Goal: Transaction & Acquisition: Purchase product/service

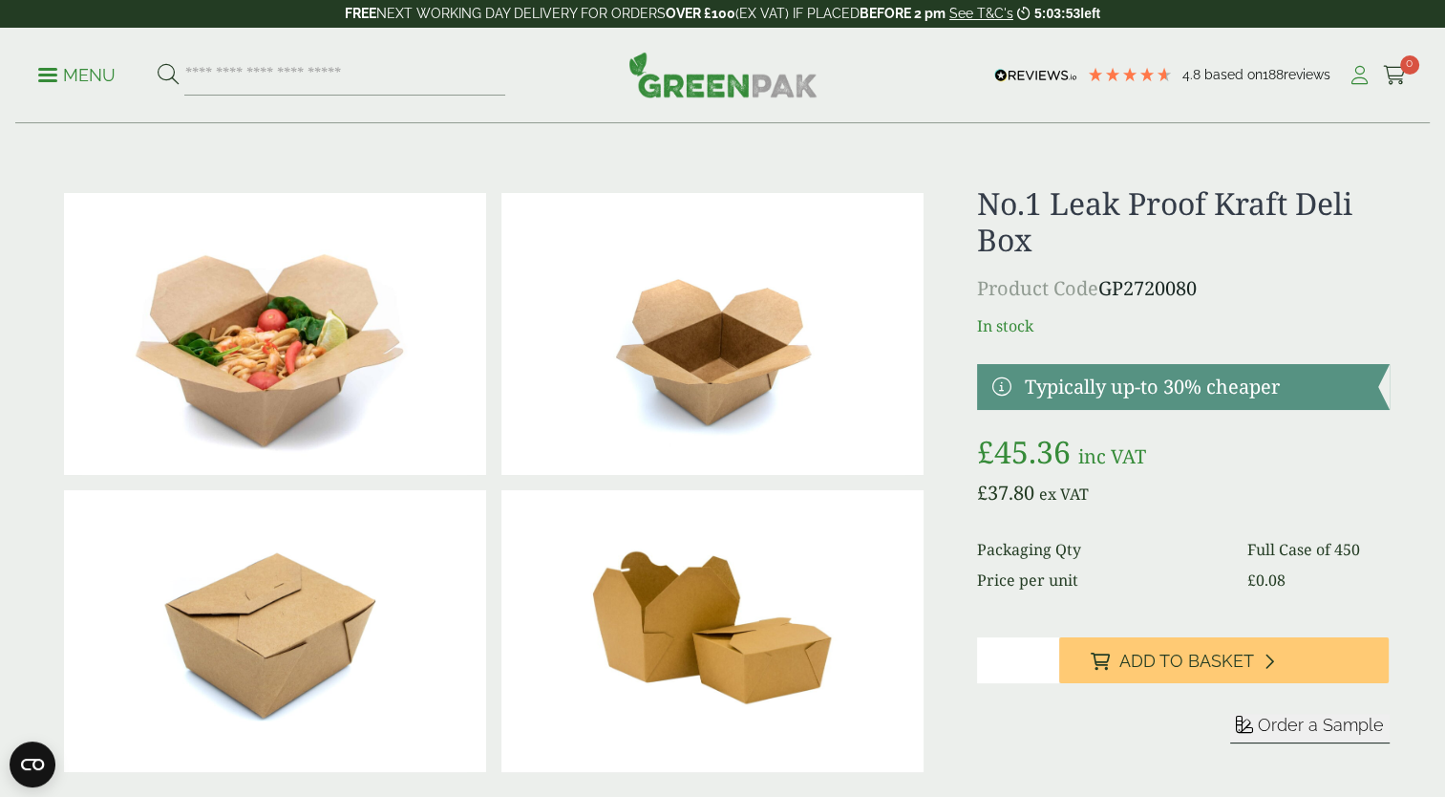
click at [1362, 78] on icon at bounding box center [1360, 75] width 24 height 19
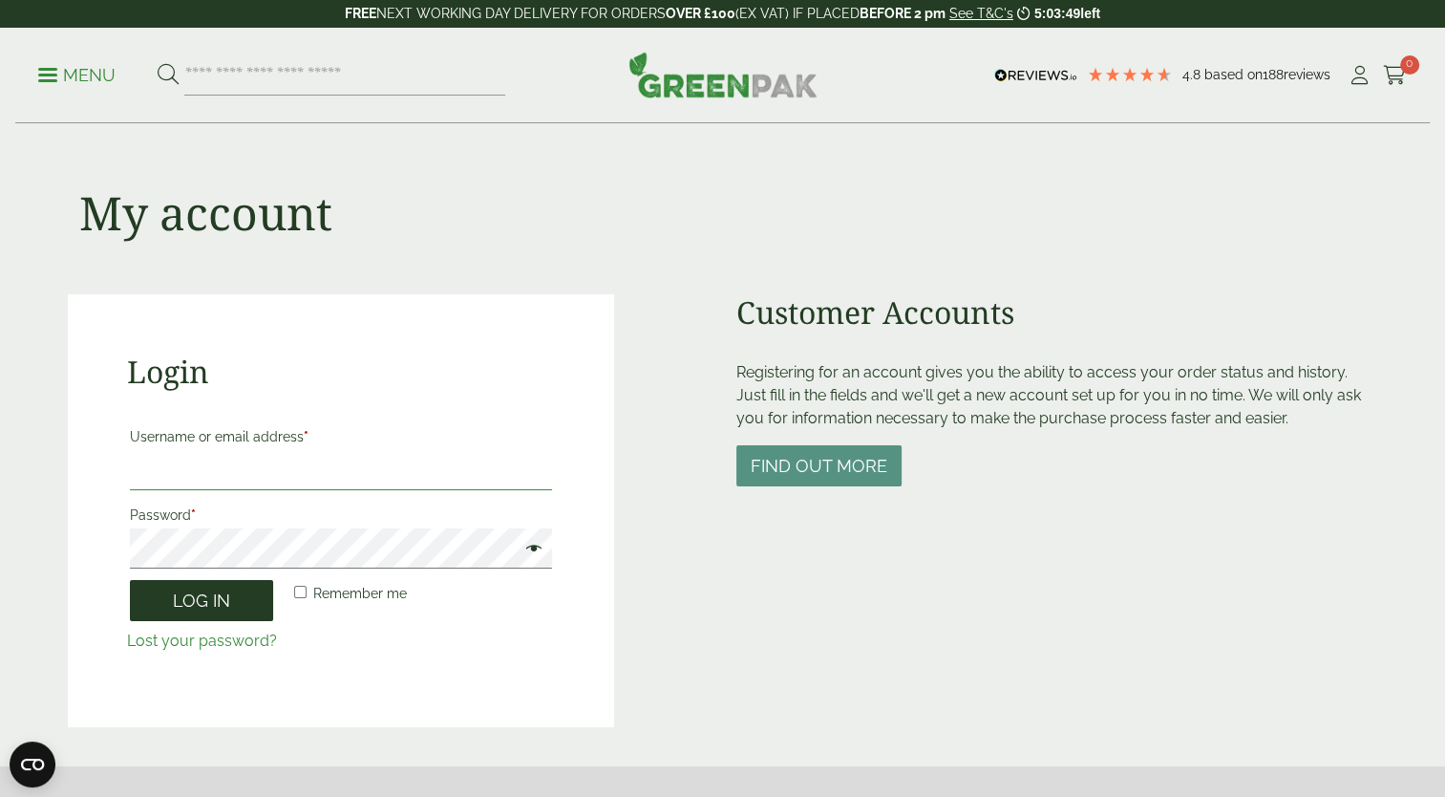
type input "**********"
click at [219, 602] on button "Log in" at bounding box center [201, 600] width 143 height 41
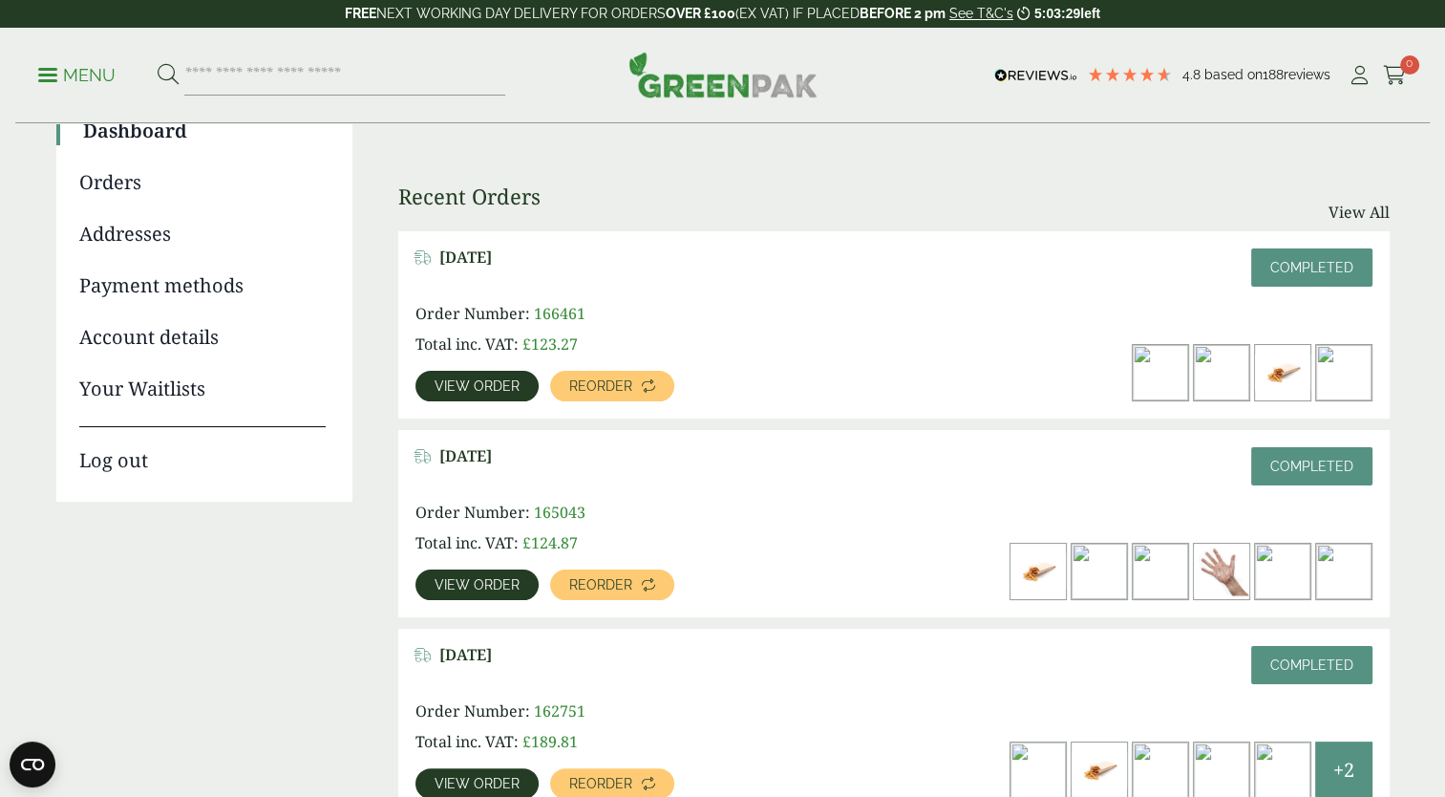
scroll to position [190, 0]
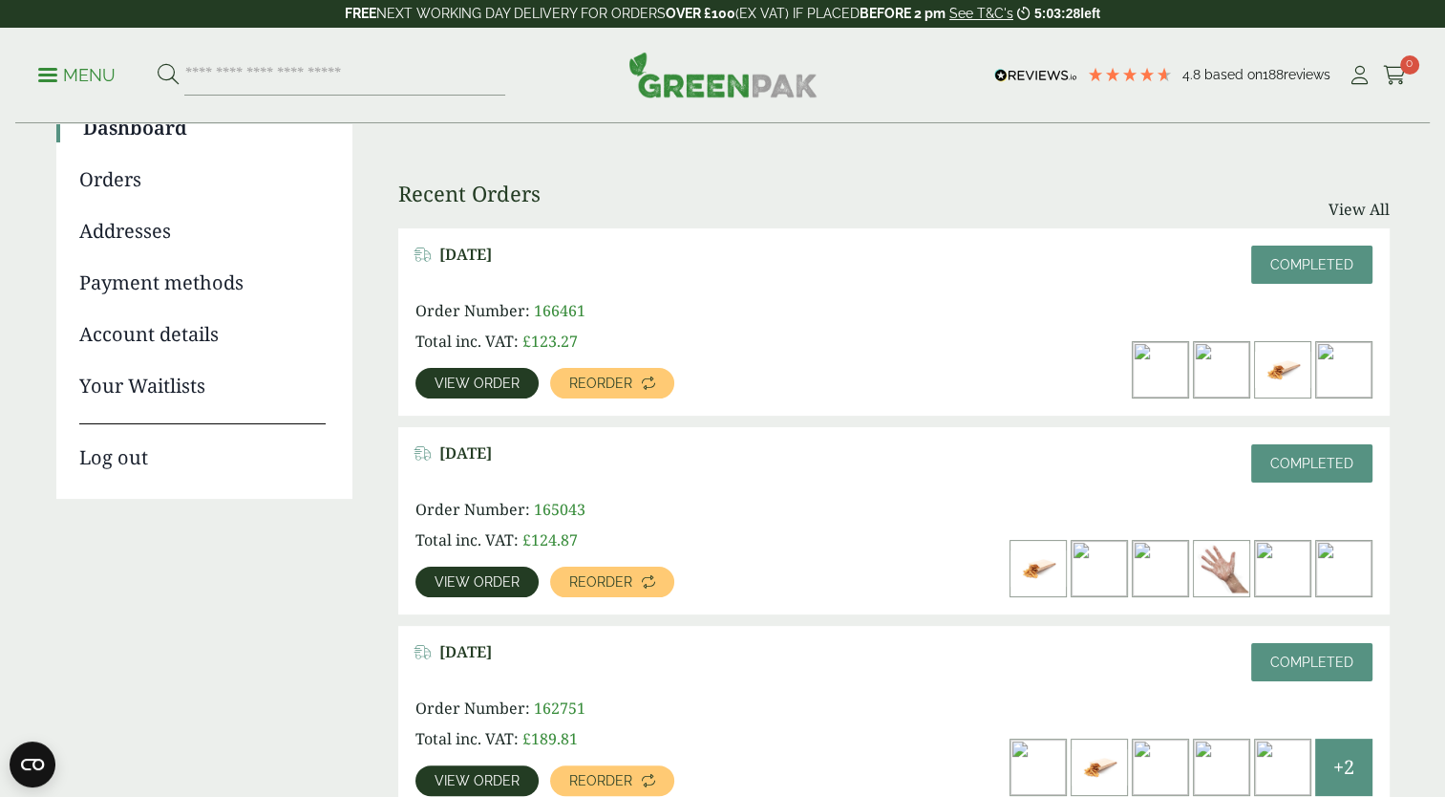
click at [1096, 567] on img at bounding box center [1099, 568] width 55 height 55
click at [496, 575] on span "View order" at bounding box center [477, 581] width 85 height 13
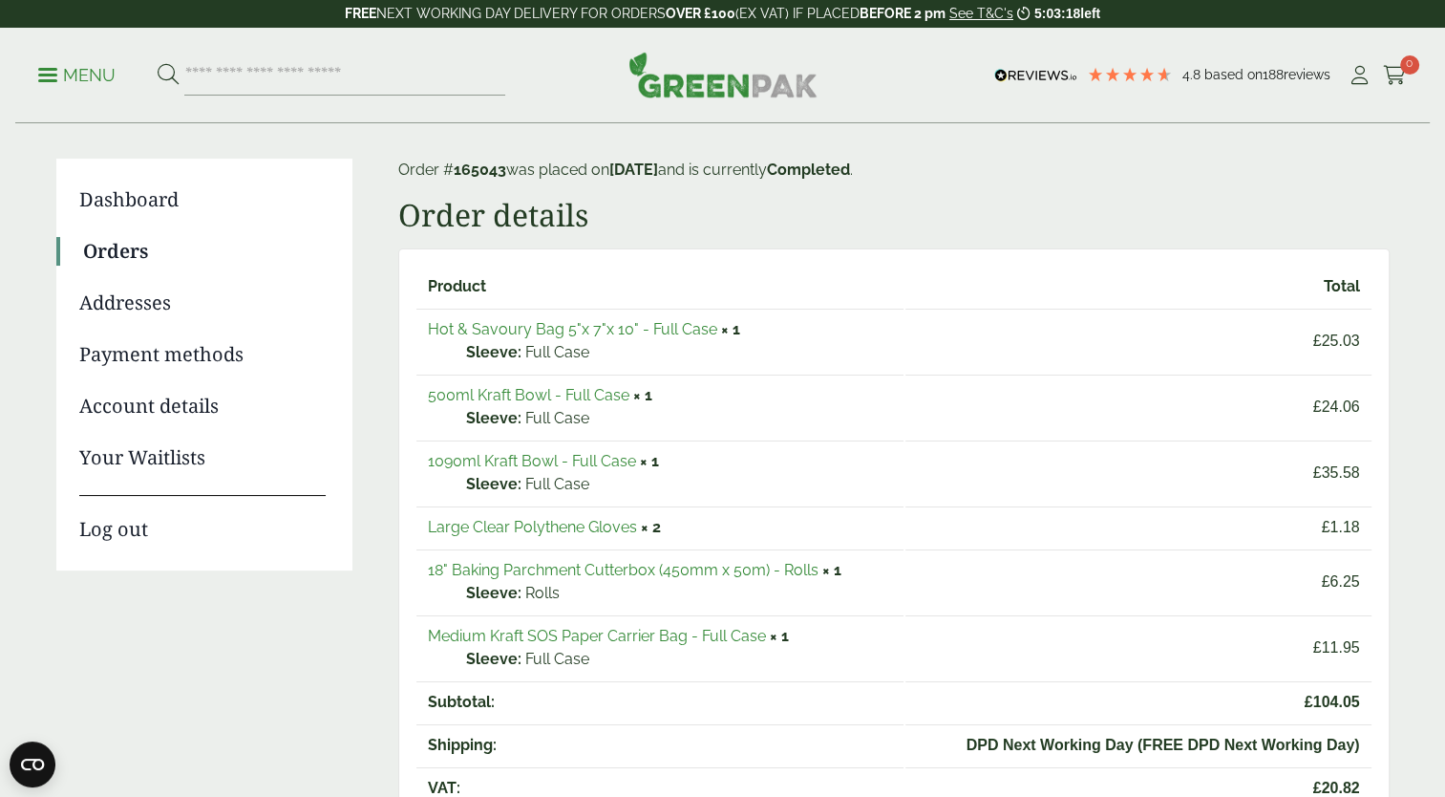
scroll to position [122, 0]
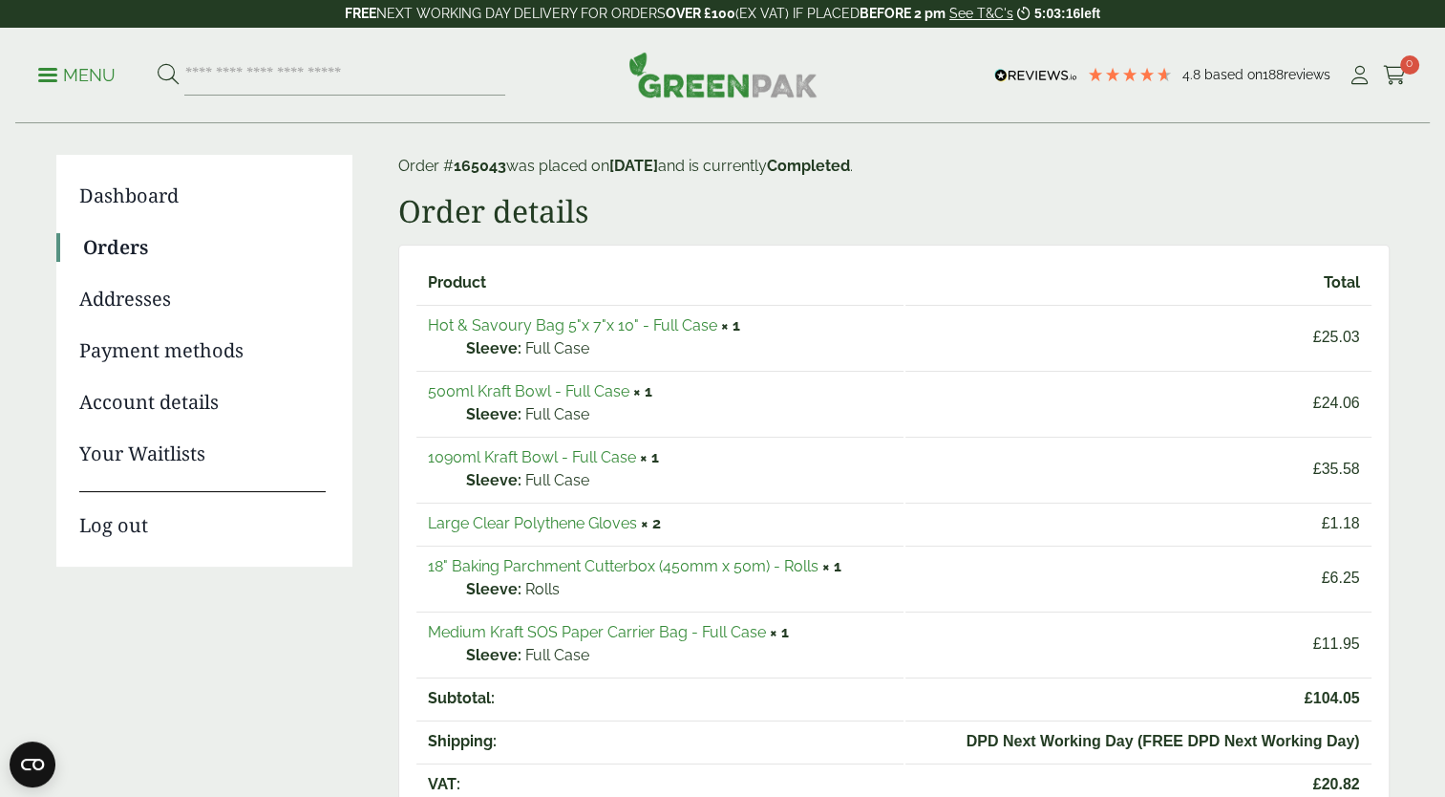
click at [505, 388] on link "500ml Kraft Bowl - Full Case" at bounding box center [529, 391] width 202 height 18
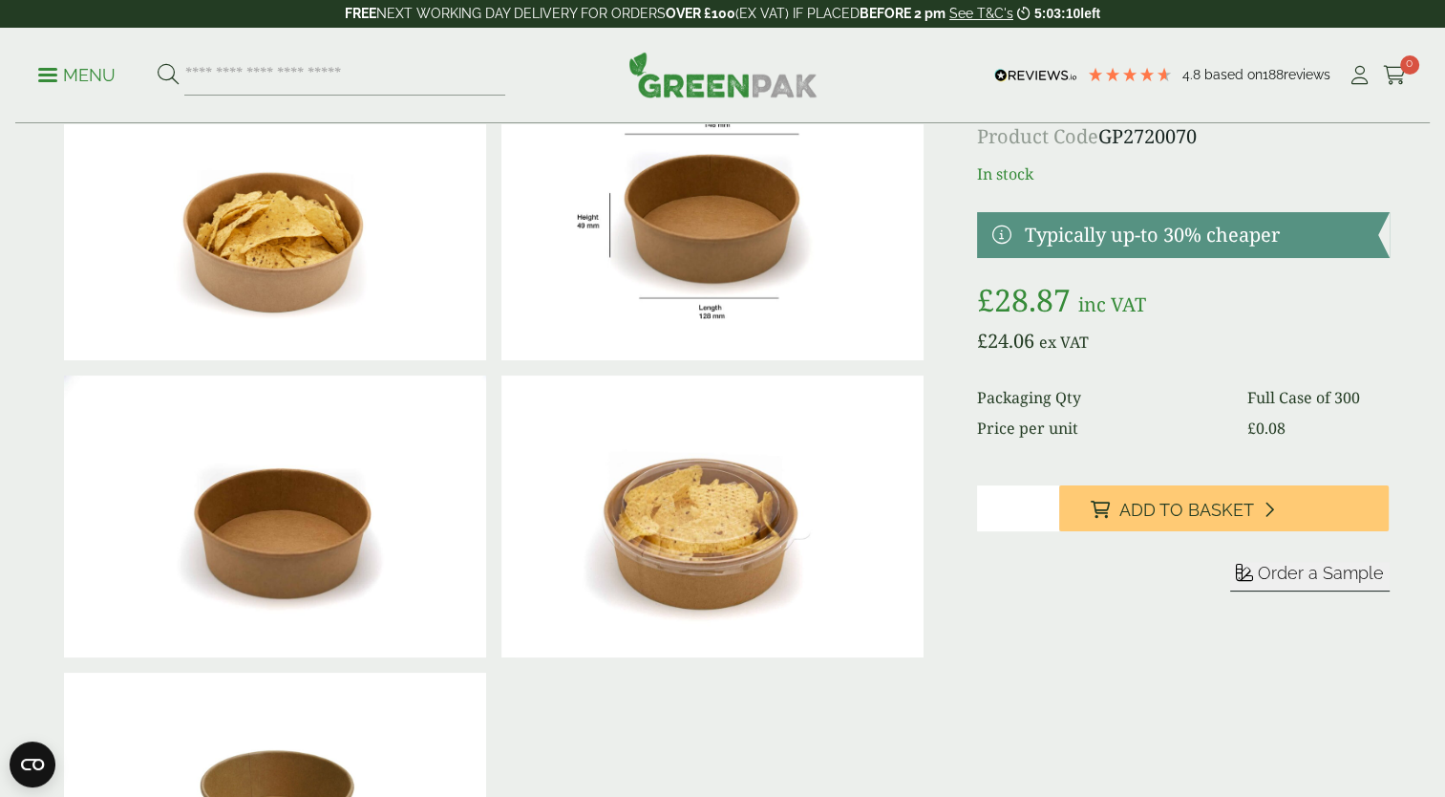
scroll to position [115, 0]
click at [1028, 527] on input "*" at bounding box center [1018, 508] width 82 height 46
type input "*"
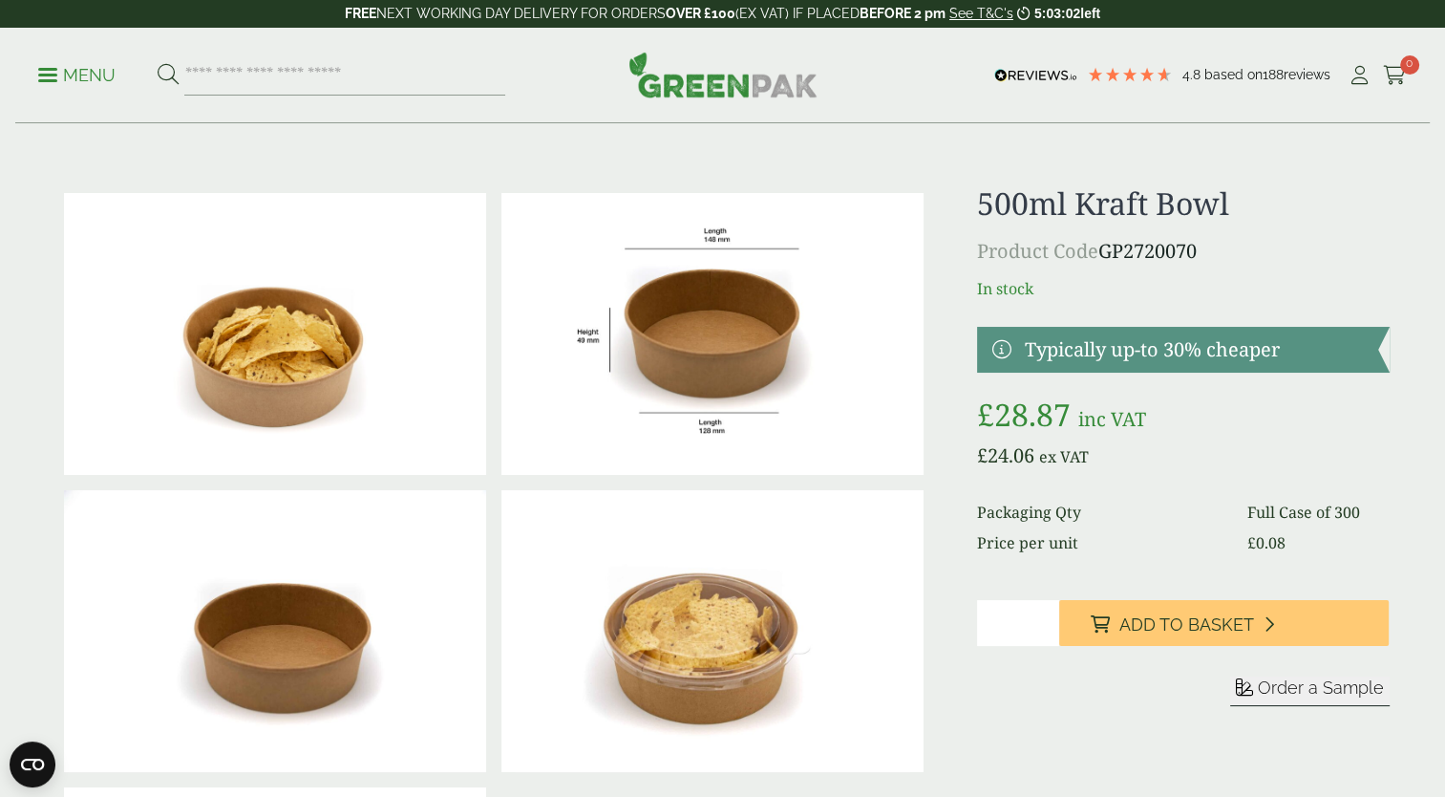
scroll to position [0, 0]
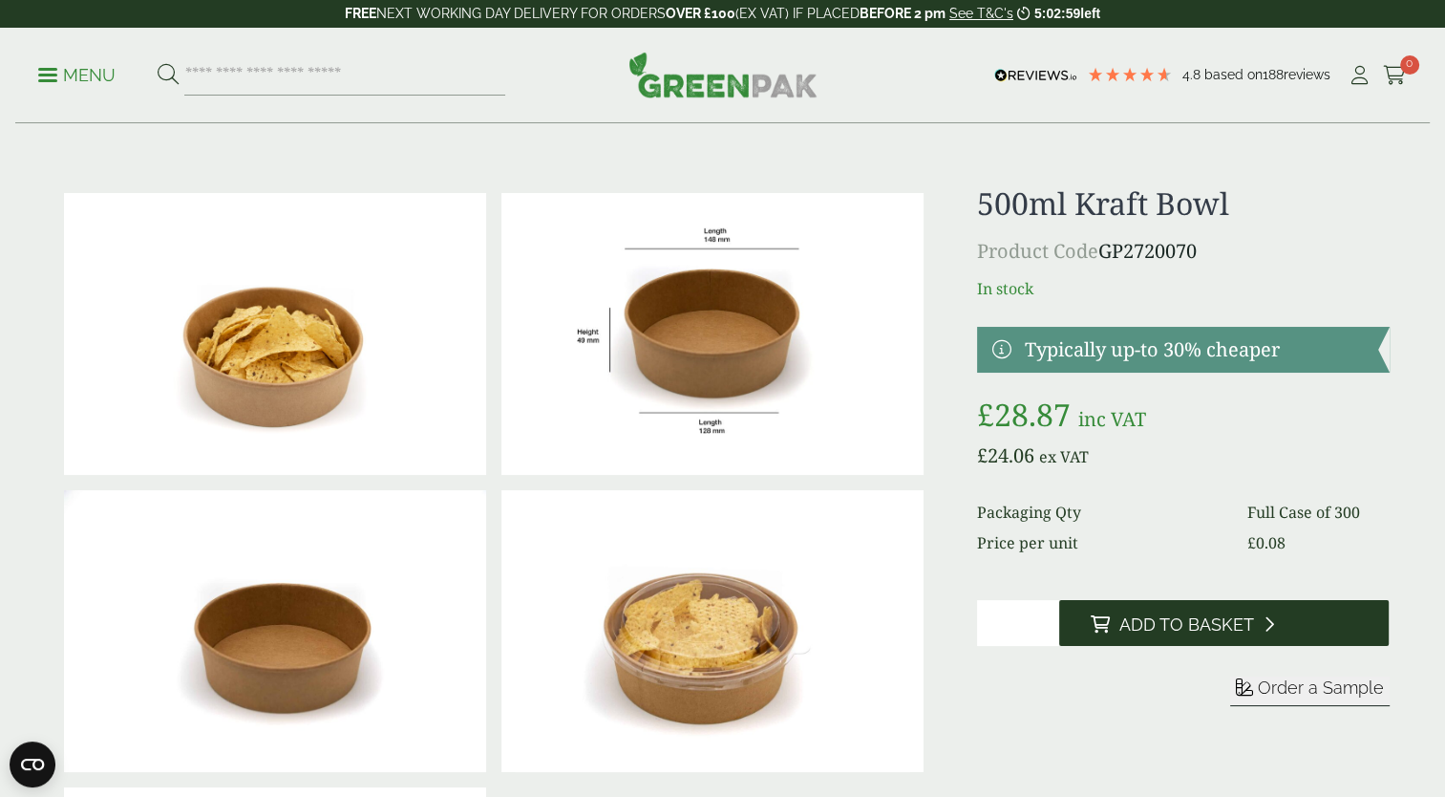
type input "*"
click at [1214, 617] on span "Add to Basket" at bounding box center [1186, 624] width 135 height 21
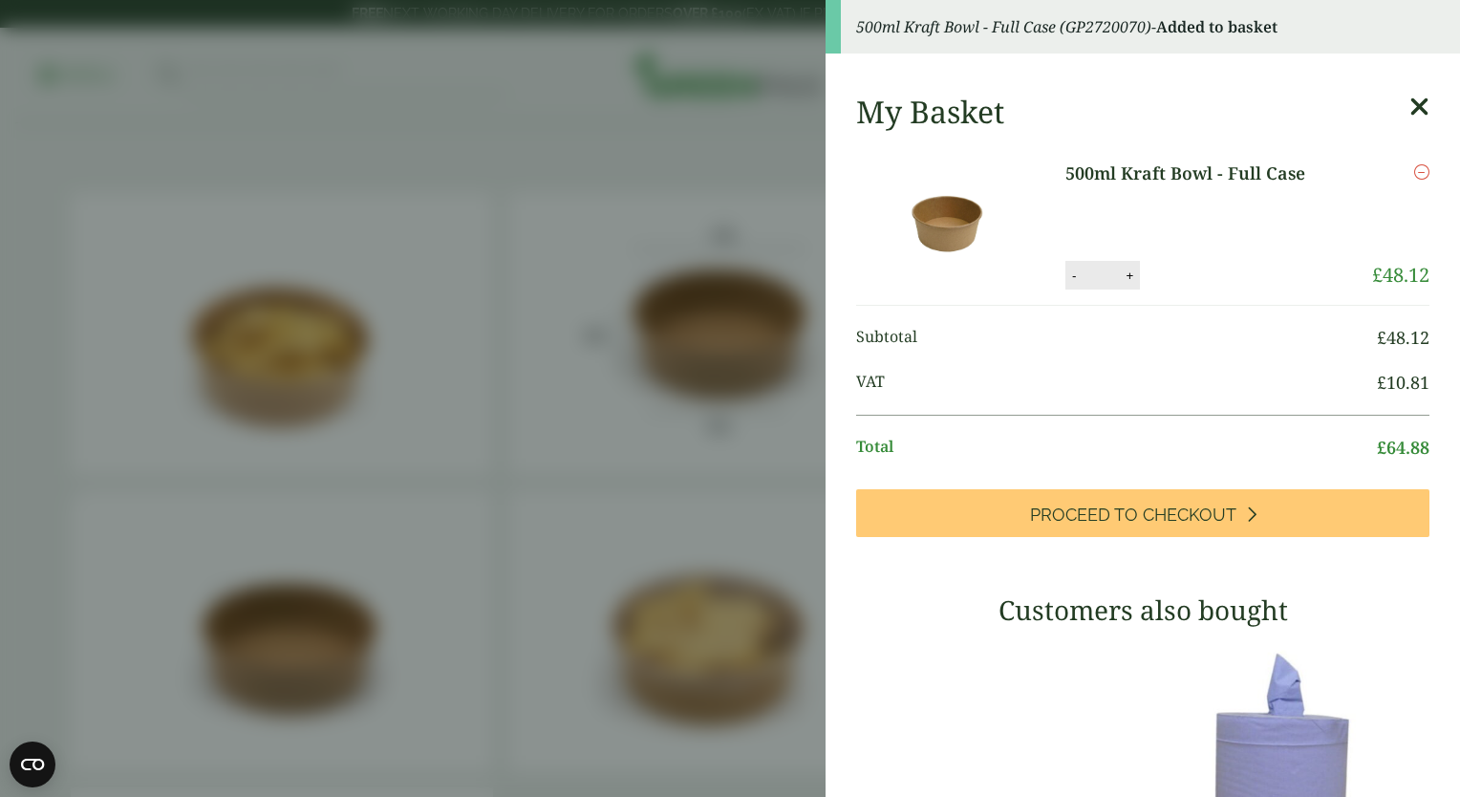
click at [529, 434] on aside "500ml Kraft Bowl - Full Case (GP2720070) - Added to basket My Basket 500ml Kraf…" at bounding box center [730, 398] width 1460 height 797
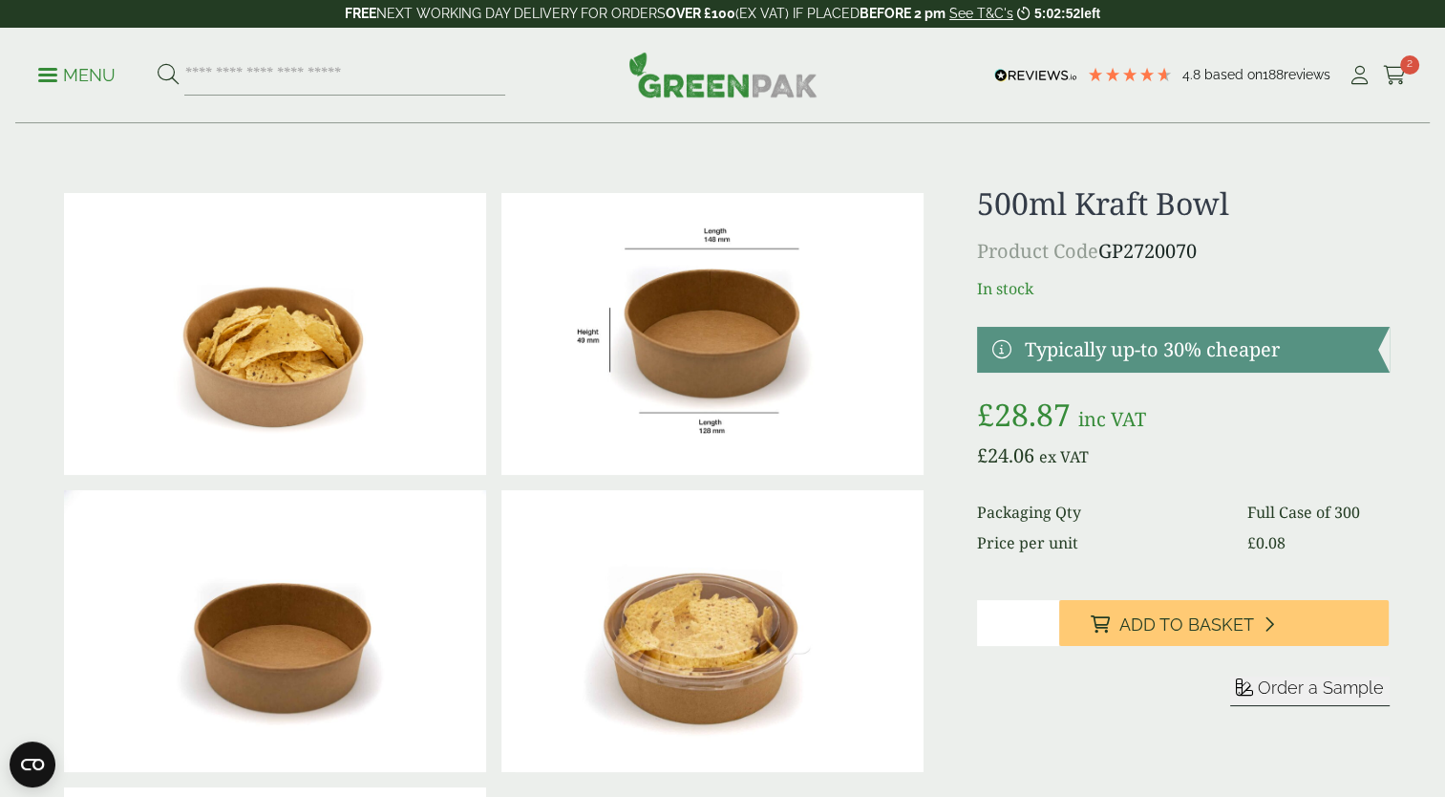
scroll to position [696, 0]
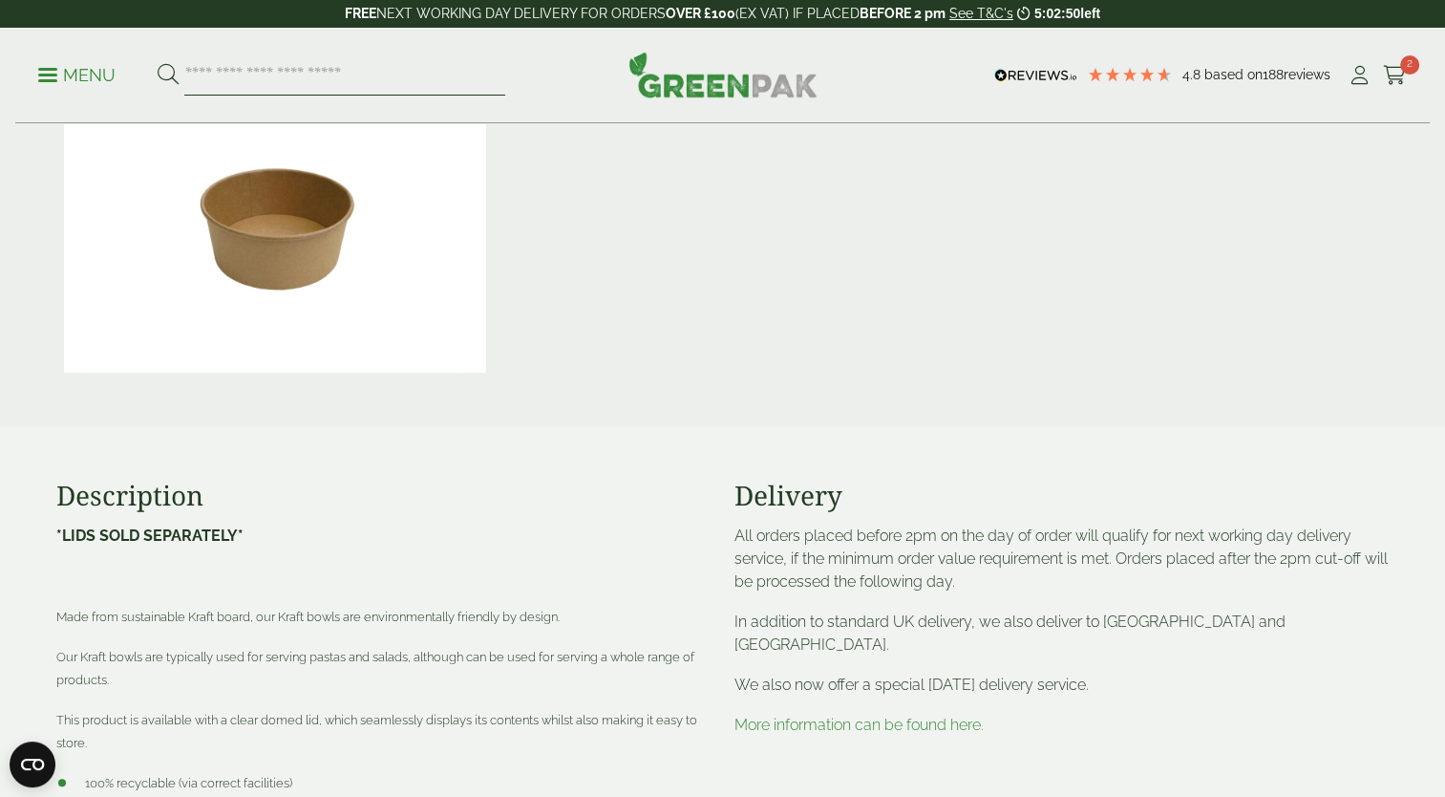
click at [318, 82] on input "search" at bounding box center [344, 75] width 321 height 40
type input "****"
click at [158, 63] on button at bounding box center [168, 75] width 21 height 25
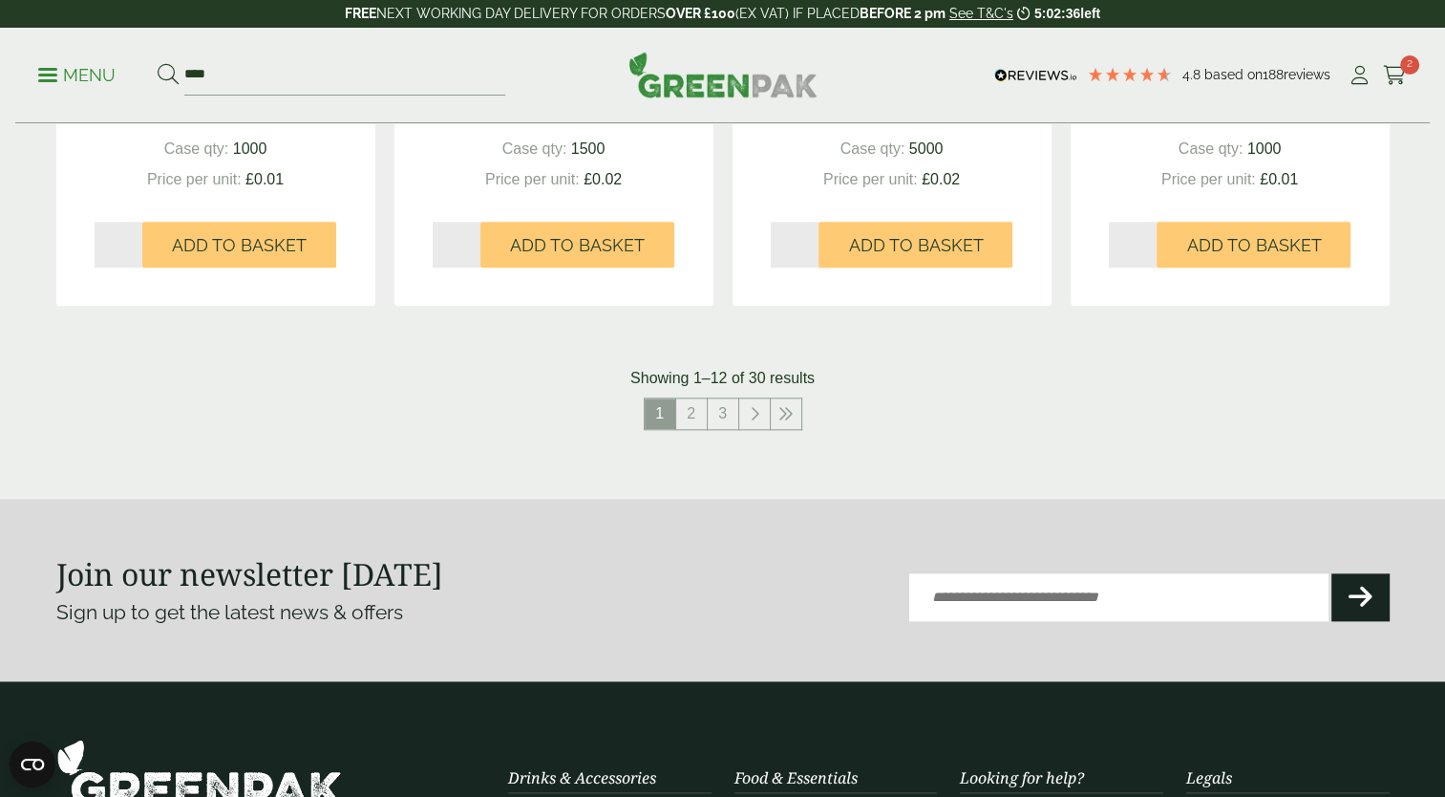
scroll to position [1912, 0]
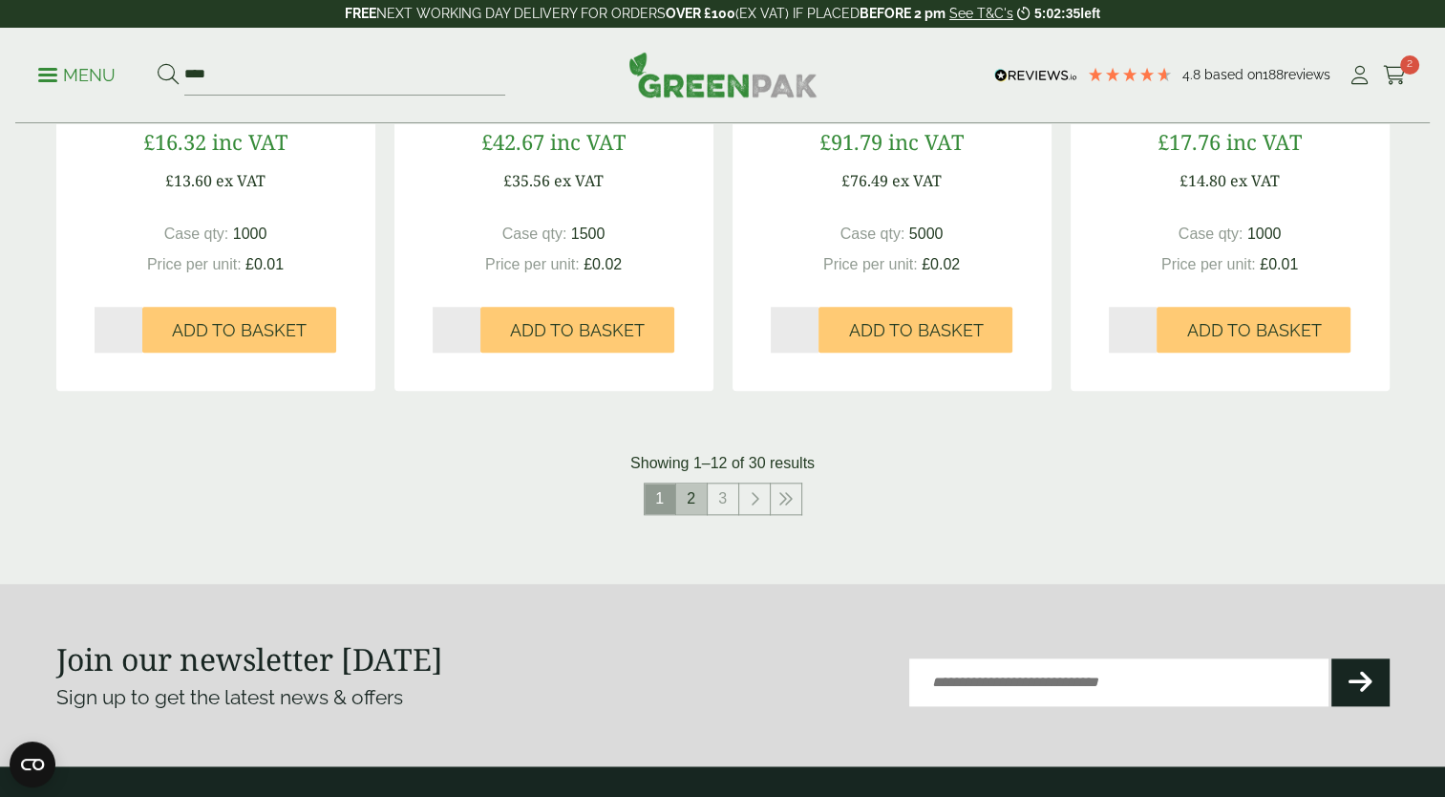
click at [694, 489] on link "2" at bounding box center [691, 498] width 31 height 31
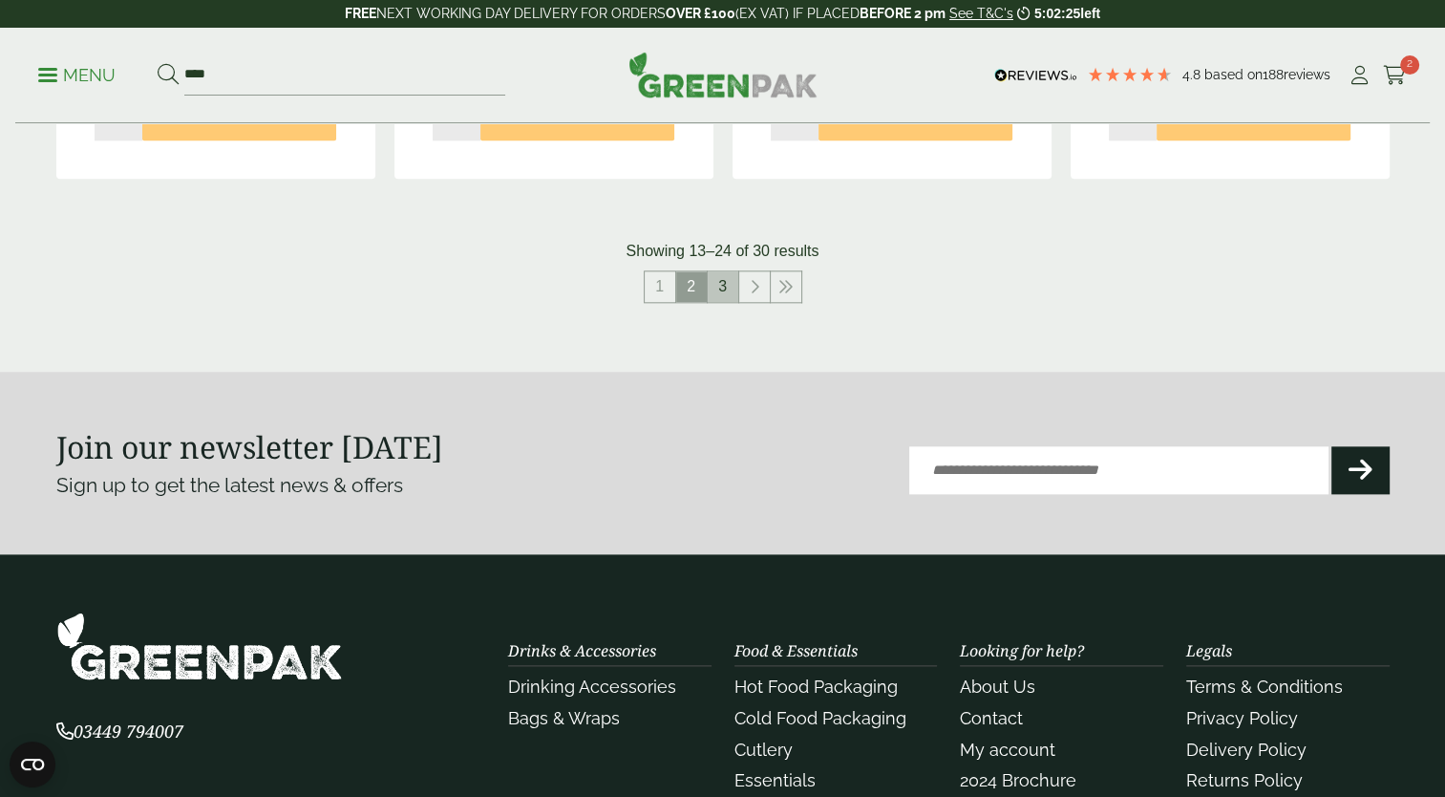
scroll to position [2126, 0]
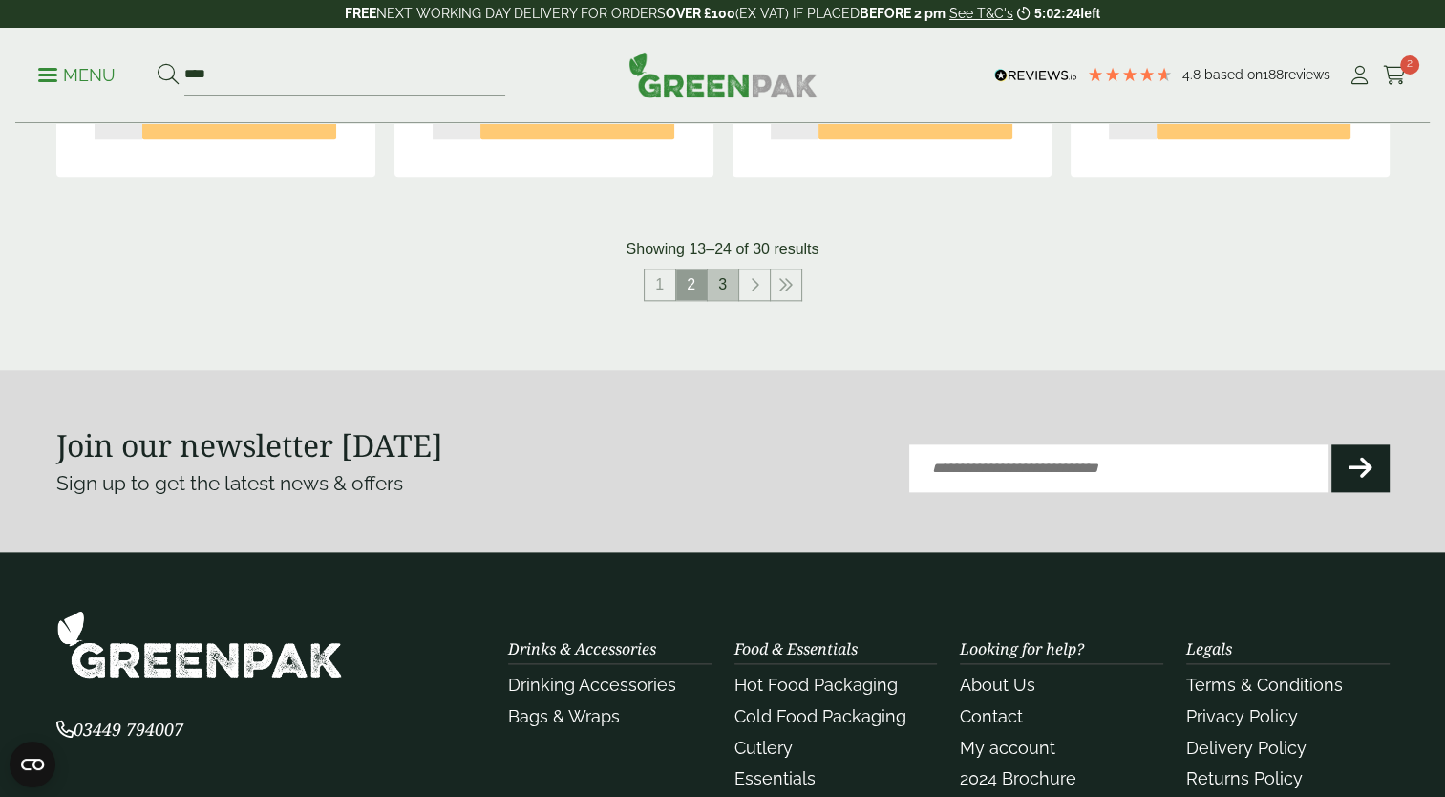
click at [722, 282] on link "3" at bounding box center [723, 284] width 31 height 31
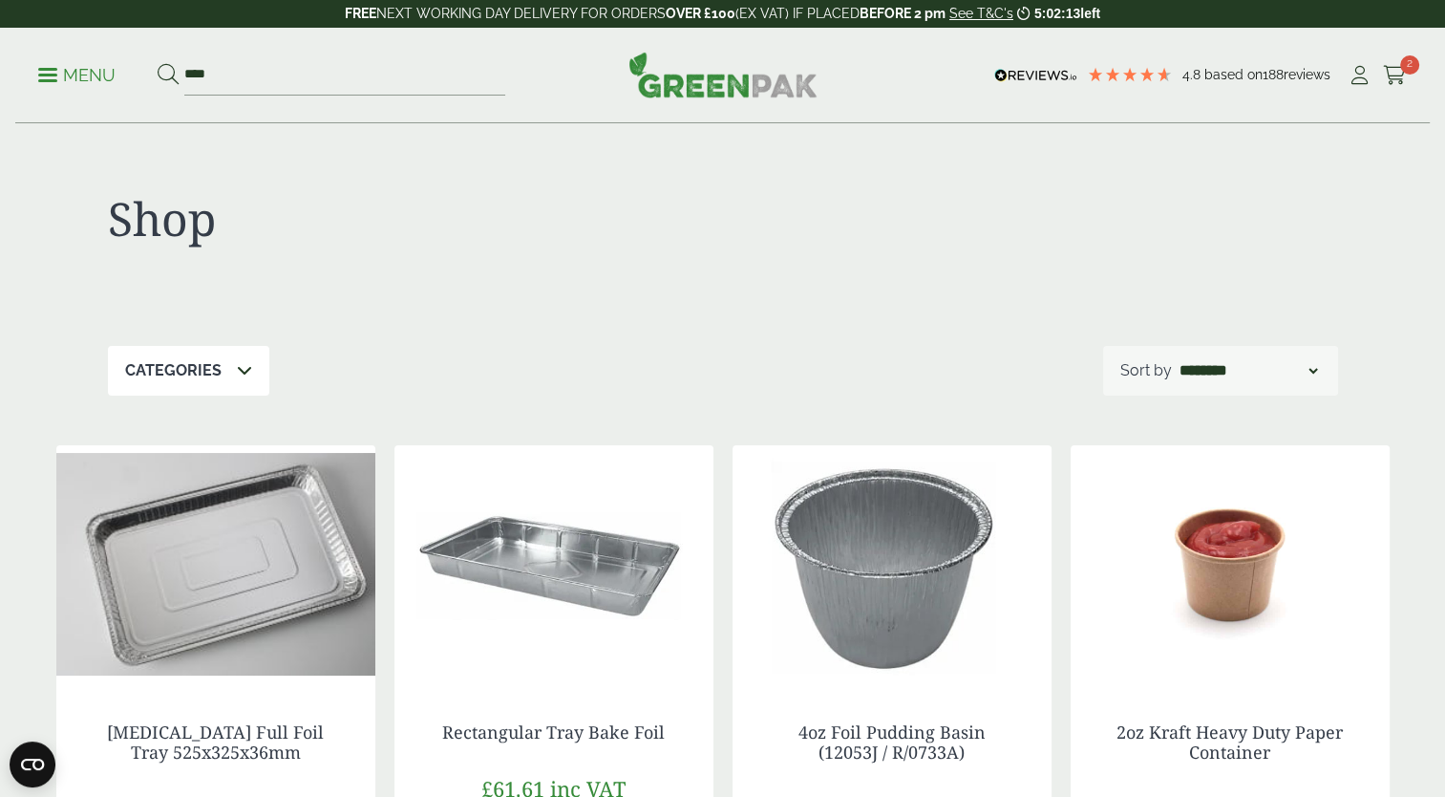
click at [58, 65] on p "Menu" at bounding box center [76, 75] width 77 height 23
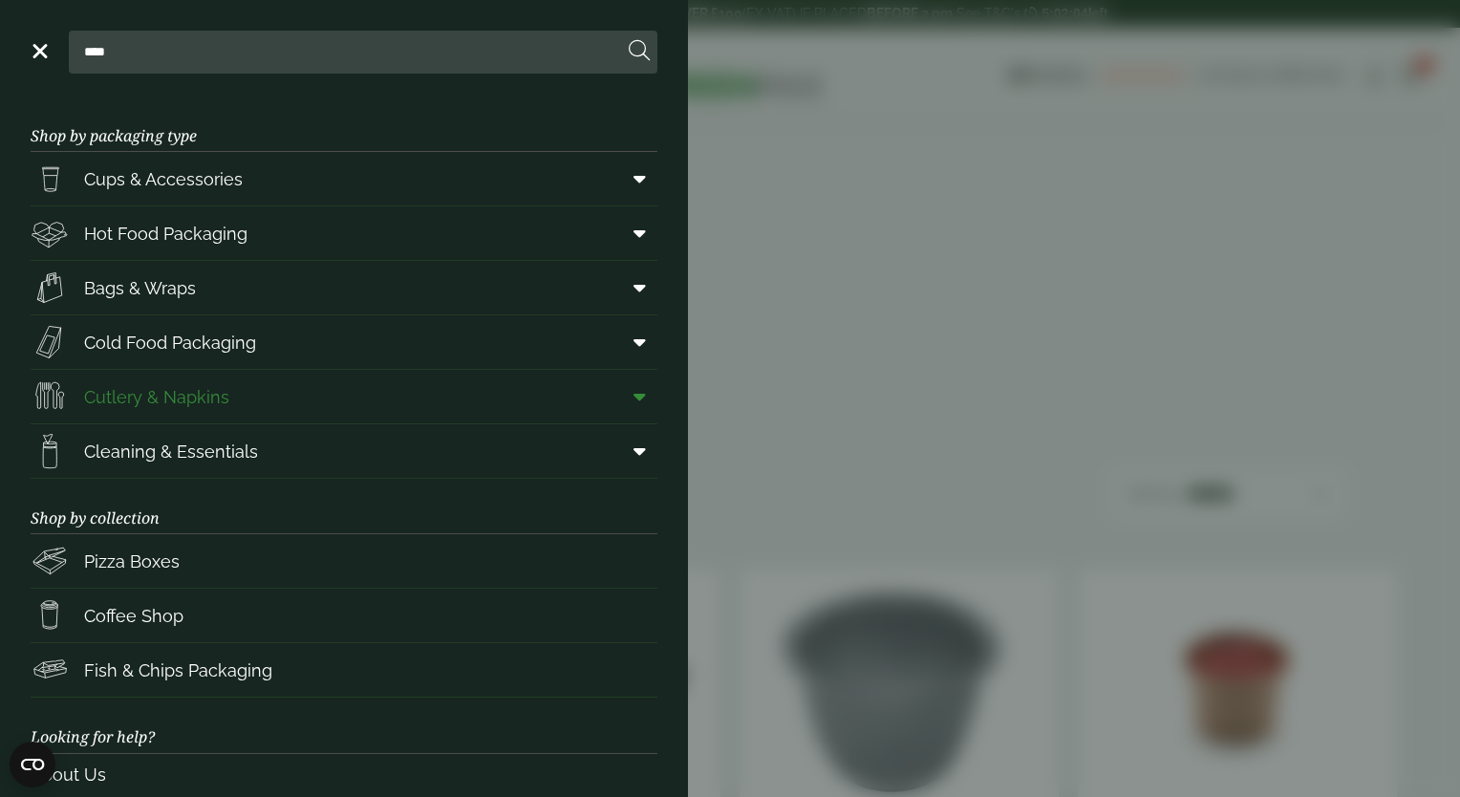
click at [210, 406] on span "Cutlery & Napkins" at bounding box center [156, 397] width 145 height 26
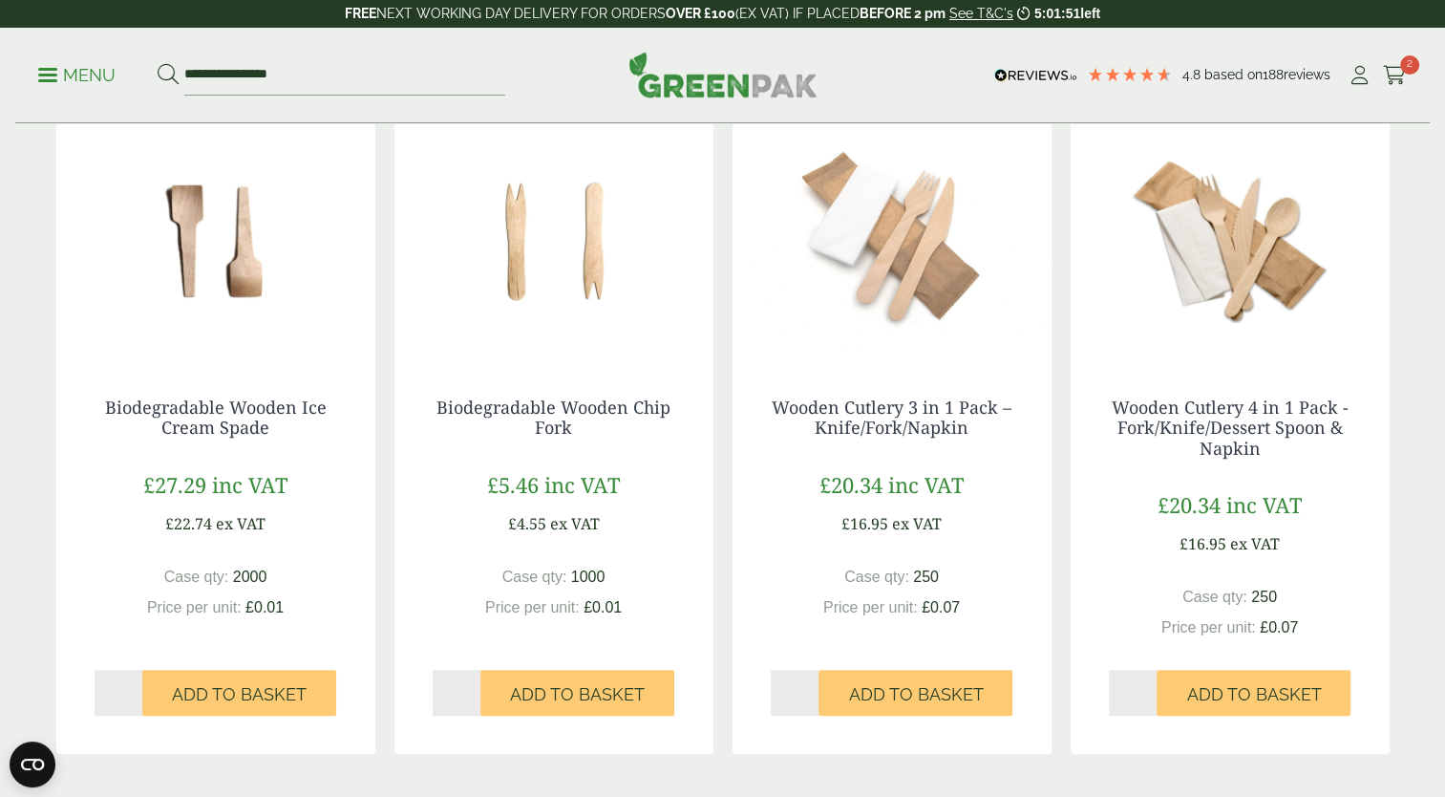
scroll to position [1653, 0]
click at [799, 685] on input "*" at bounding box center [795, 692] width 49 height 46
type input "*"
click at [885, 686] on span "Add to Basket" at bounding box center [915, 693] width 135 height 21
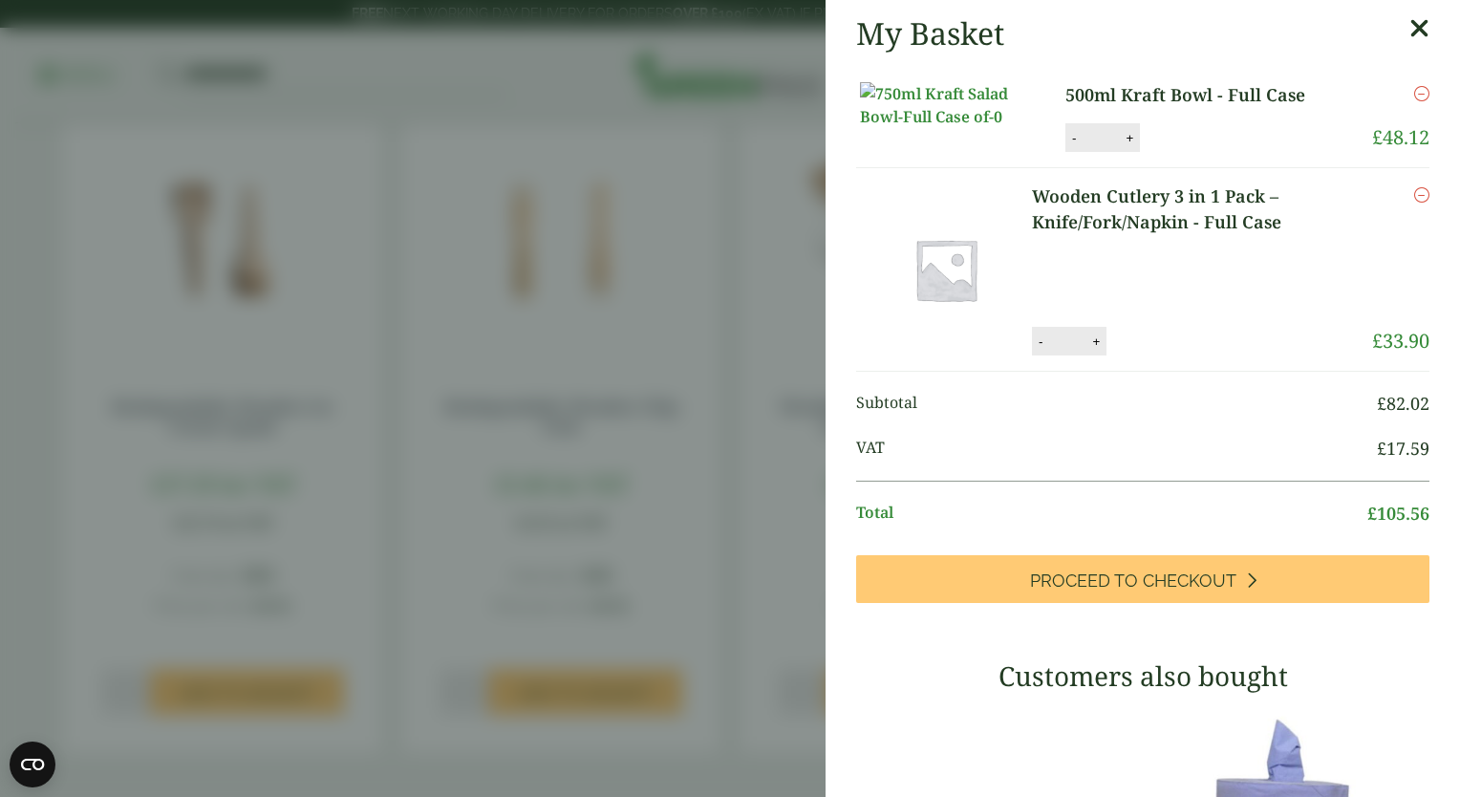
click at [617, 334] on aside "My Basket 500ml Kraft Bowl - Full Case 500ml Kraft Bowl - Full Case quantity - …" at bounding box center [730, 398] width 1460 height 797
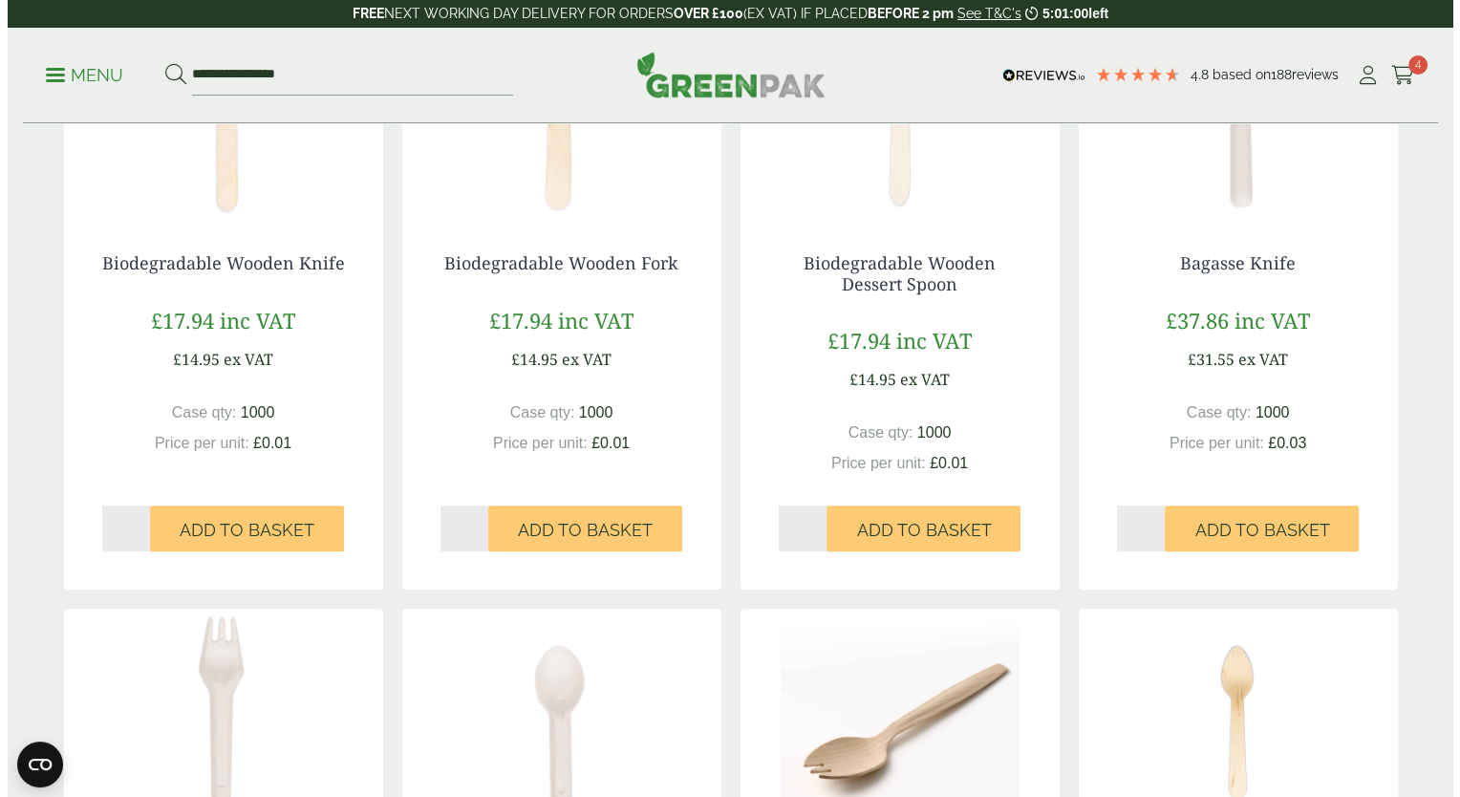
scroll to position [530, 0]
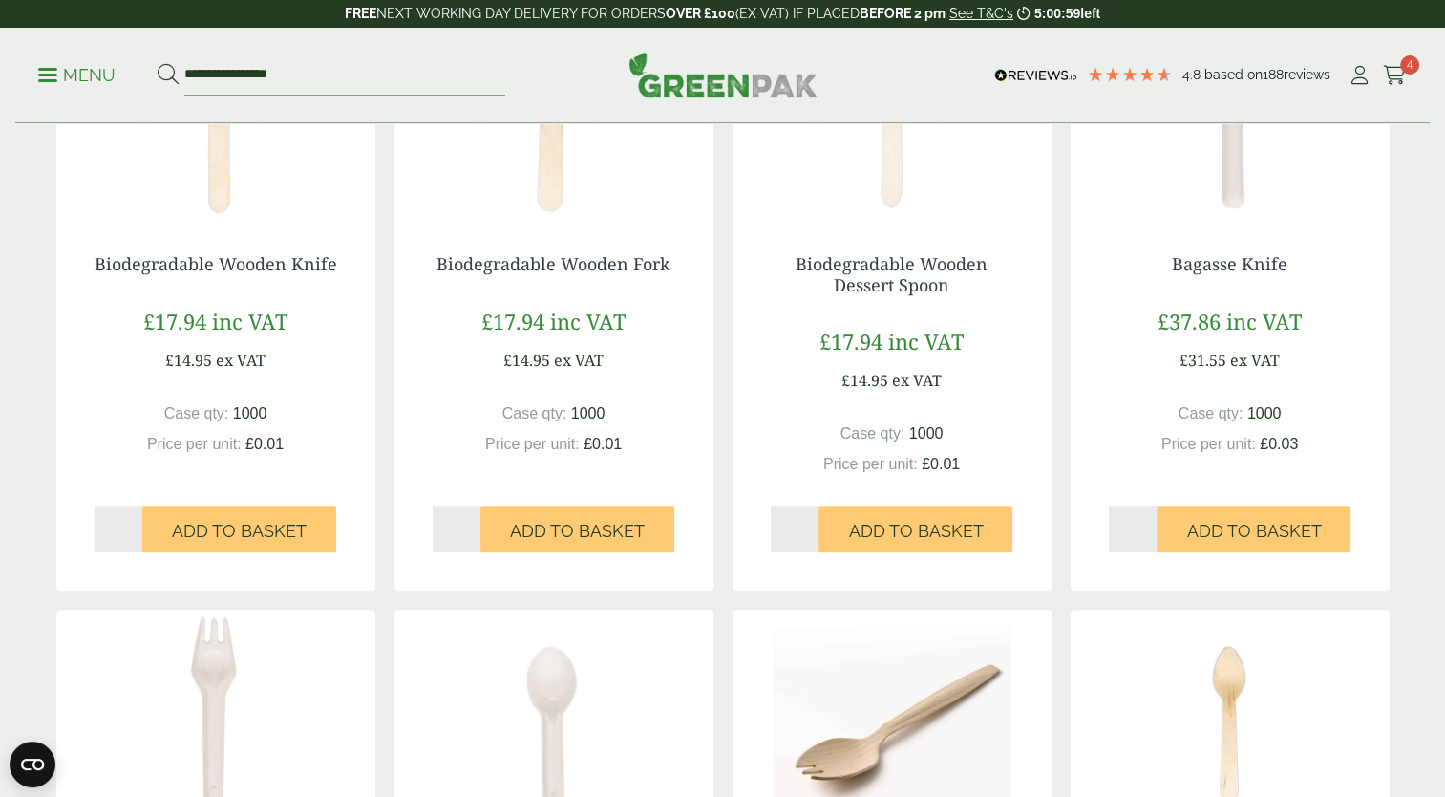
click at [67, 86] on p "Menu" at bounding box center [76, 75] width 77 height 23
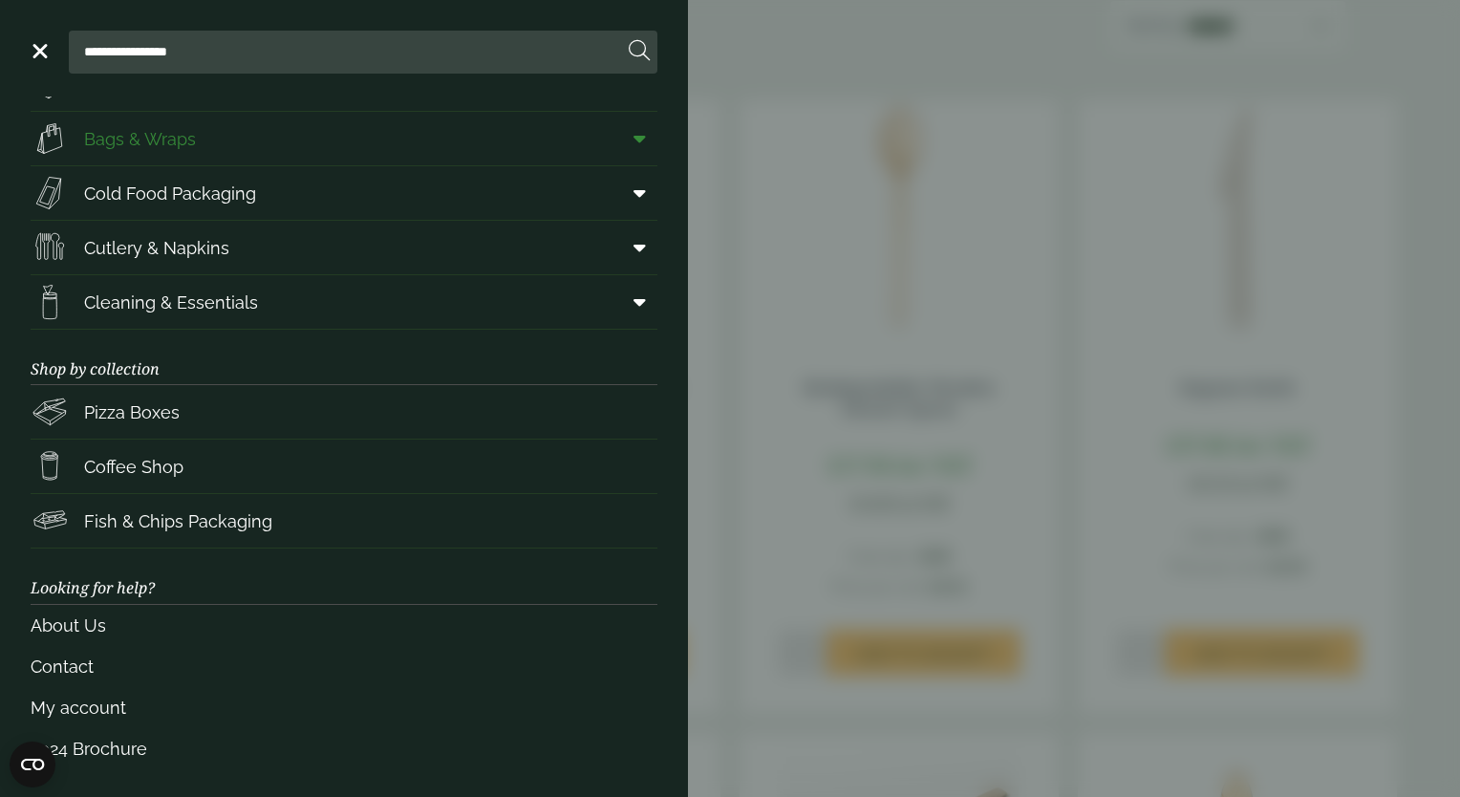
scroll to position [0, 0]
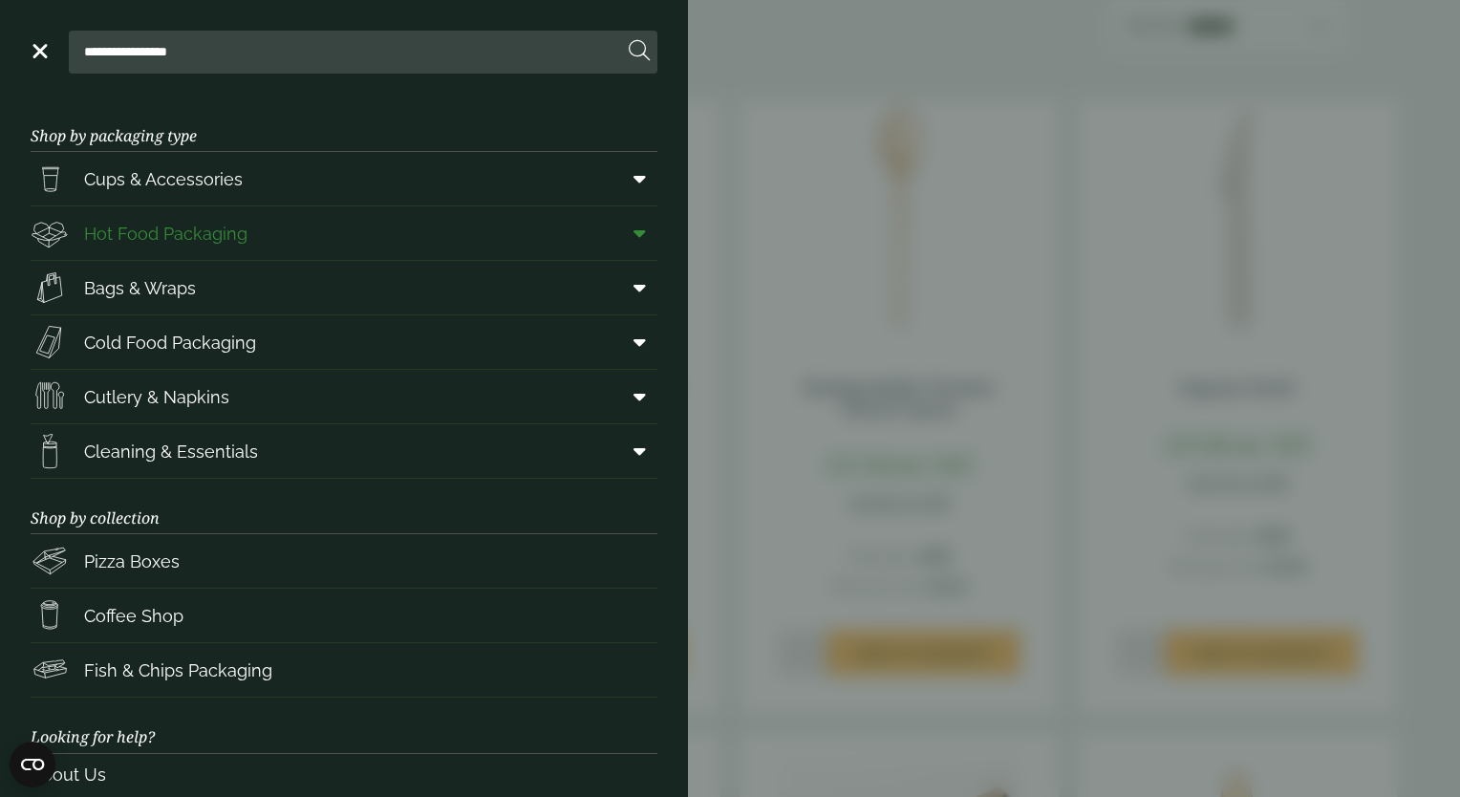
click at [254, 240] on link "Hot Food Packaging" at bounding box center [344, 232] width 627 height 53
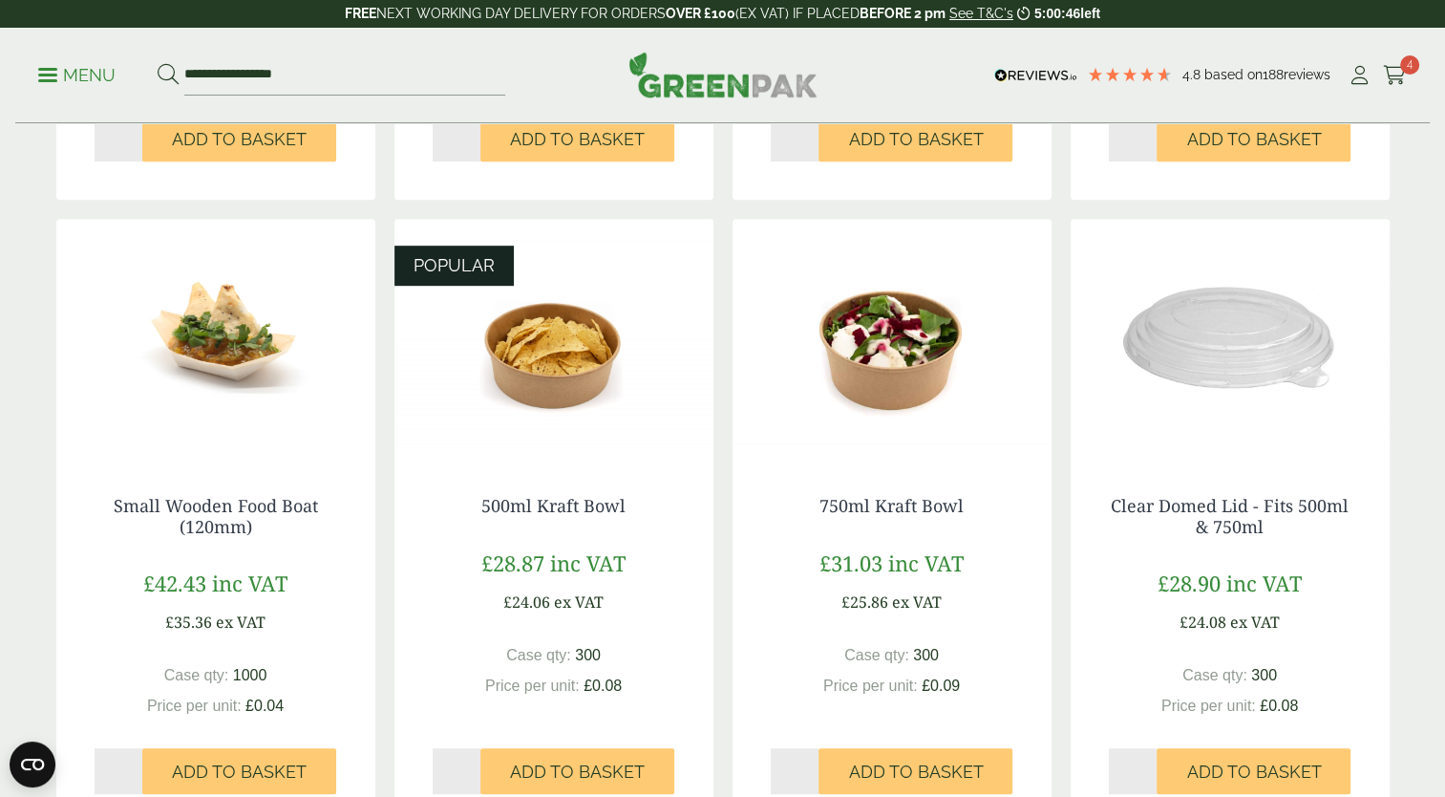
scroll to position [1066, 0]
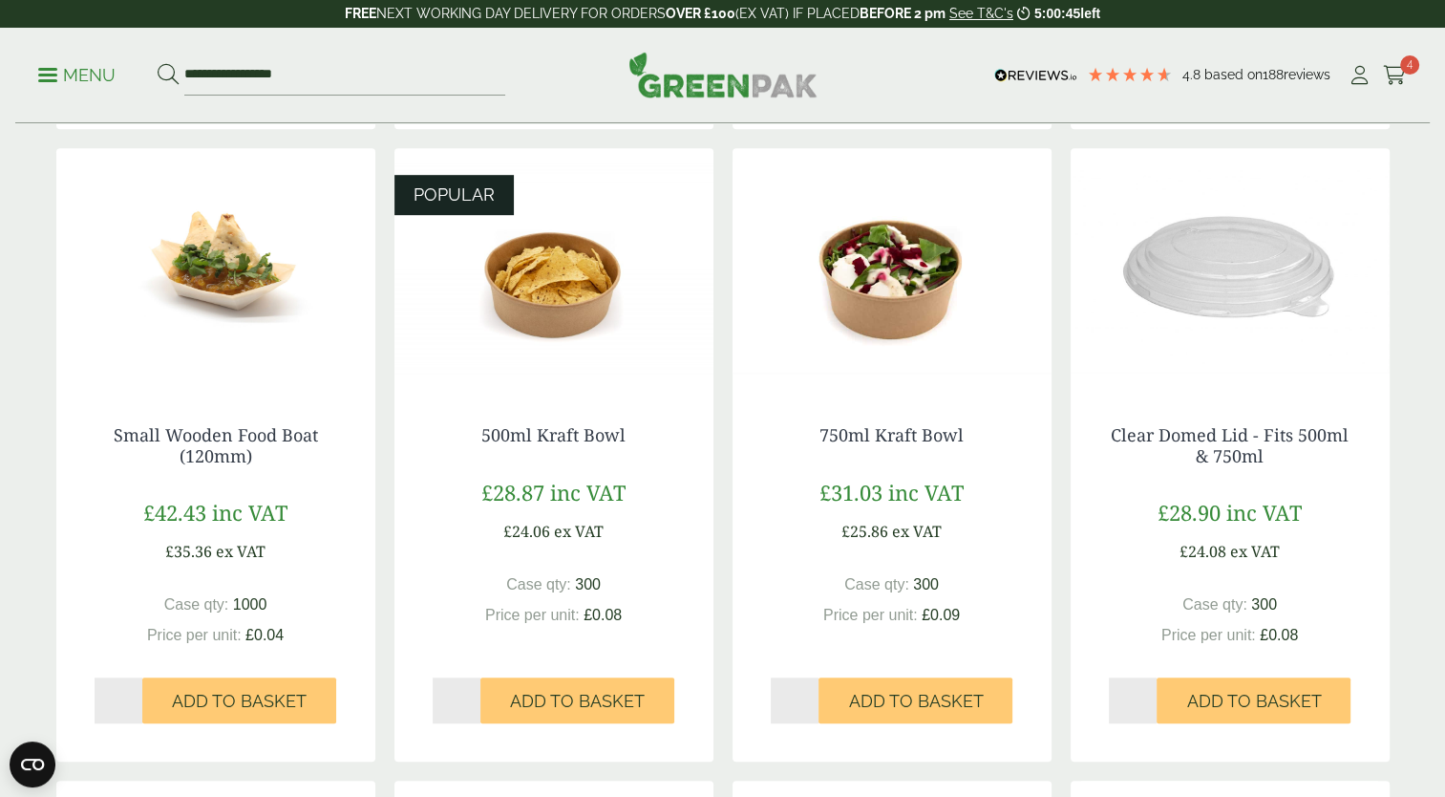
click at [1195, 296] on img at bounding box center [1230, 267] width 319 height 239
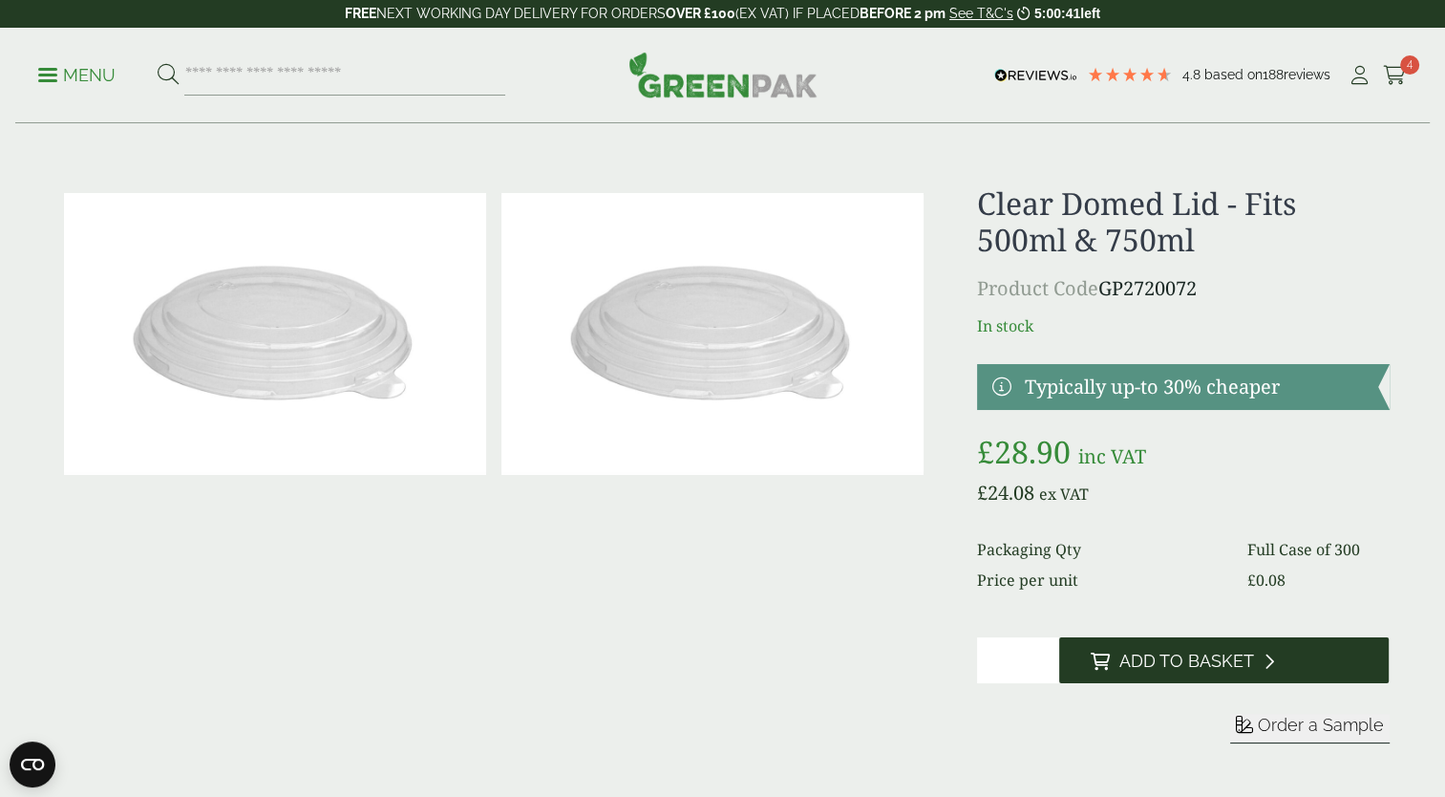
click at [1194, 652] on span "Add to Basket" at bounding box center [1186, 660] width 135 height 21
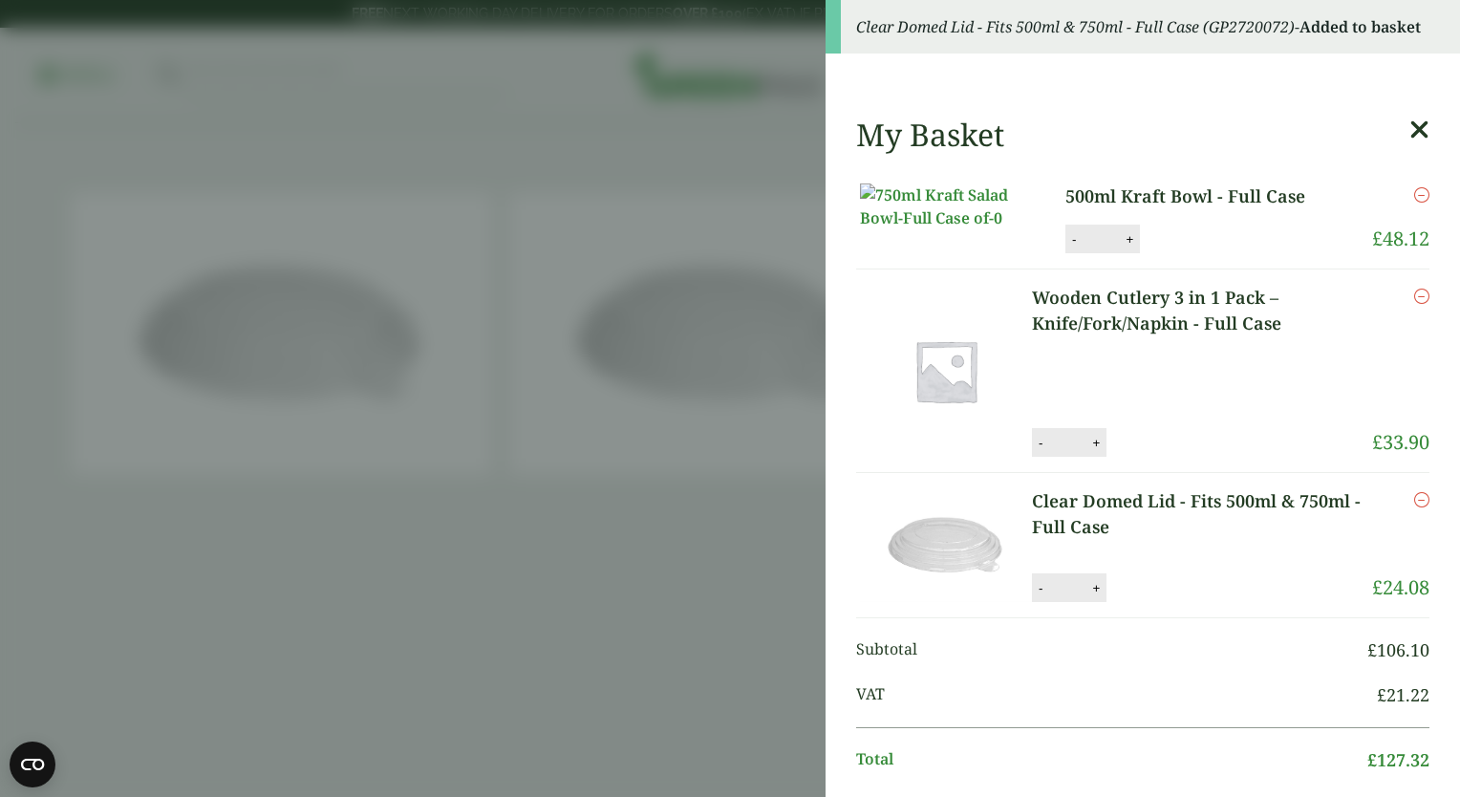
scroll to position [187, 0]
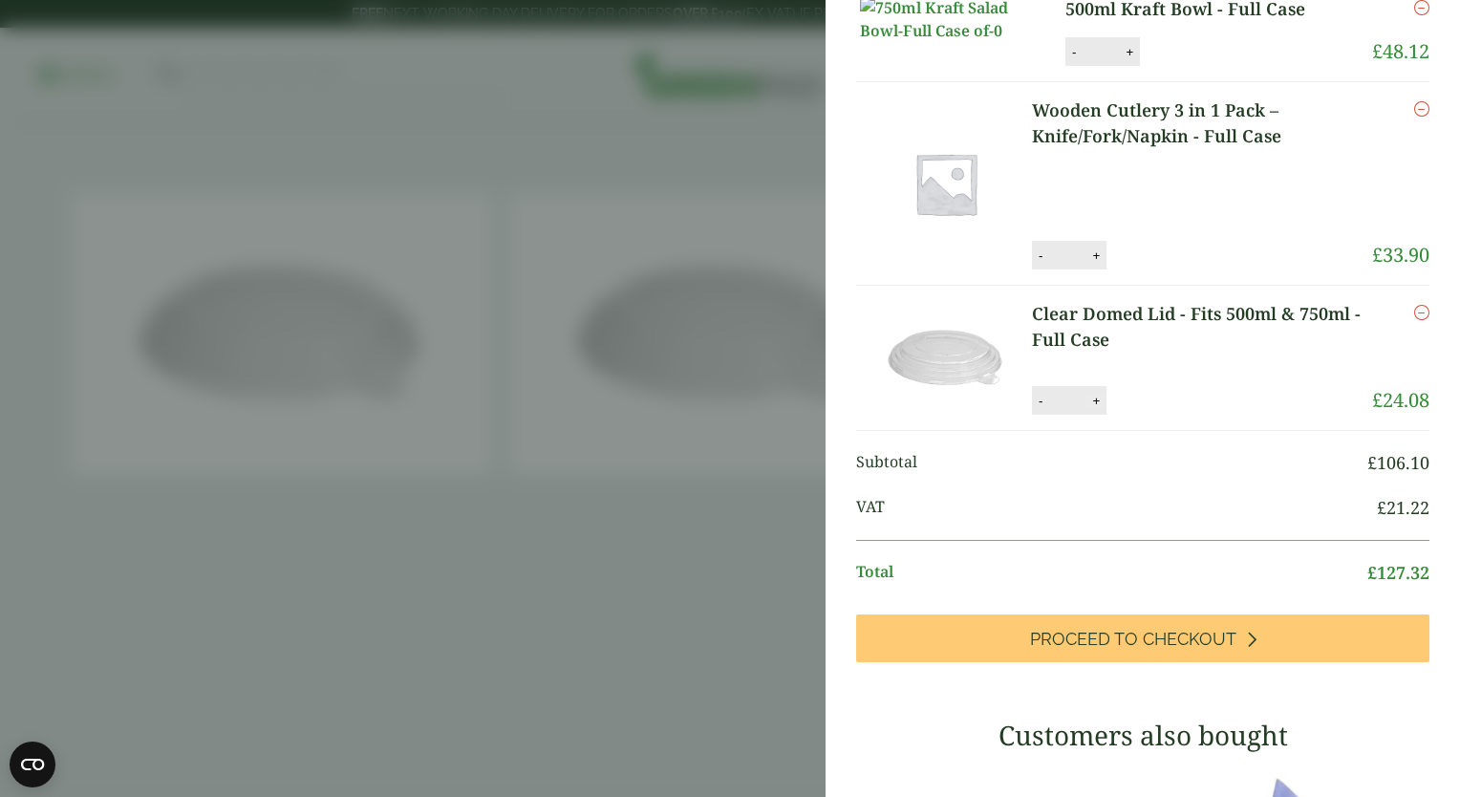
click at [1099, 409] on button "+" at bounding box center [1095, 401] width 19 height 16
type input "*"
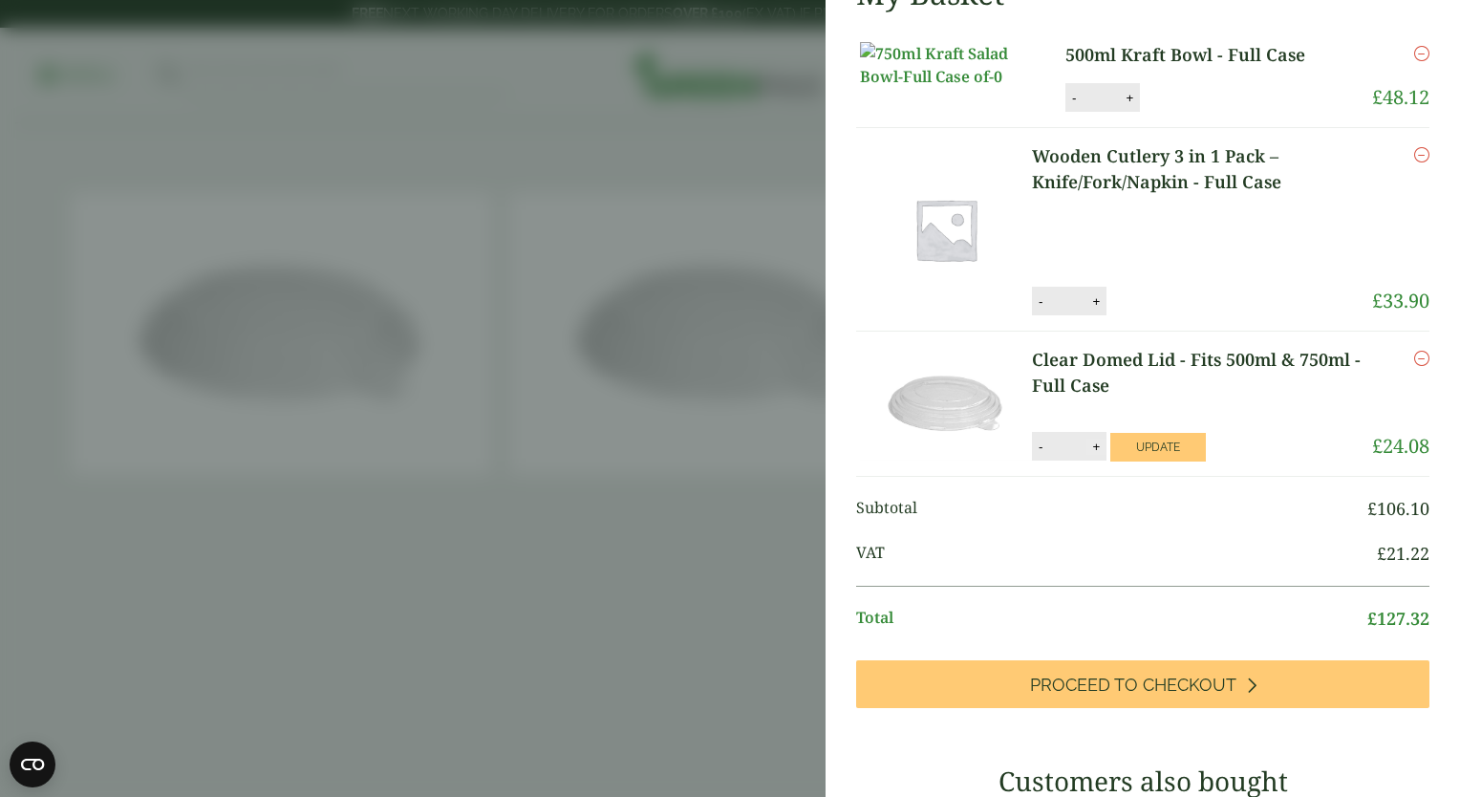
scroll to position [85, 0]
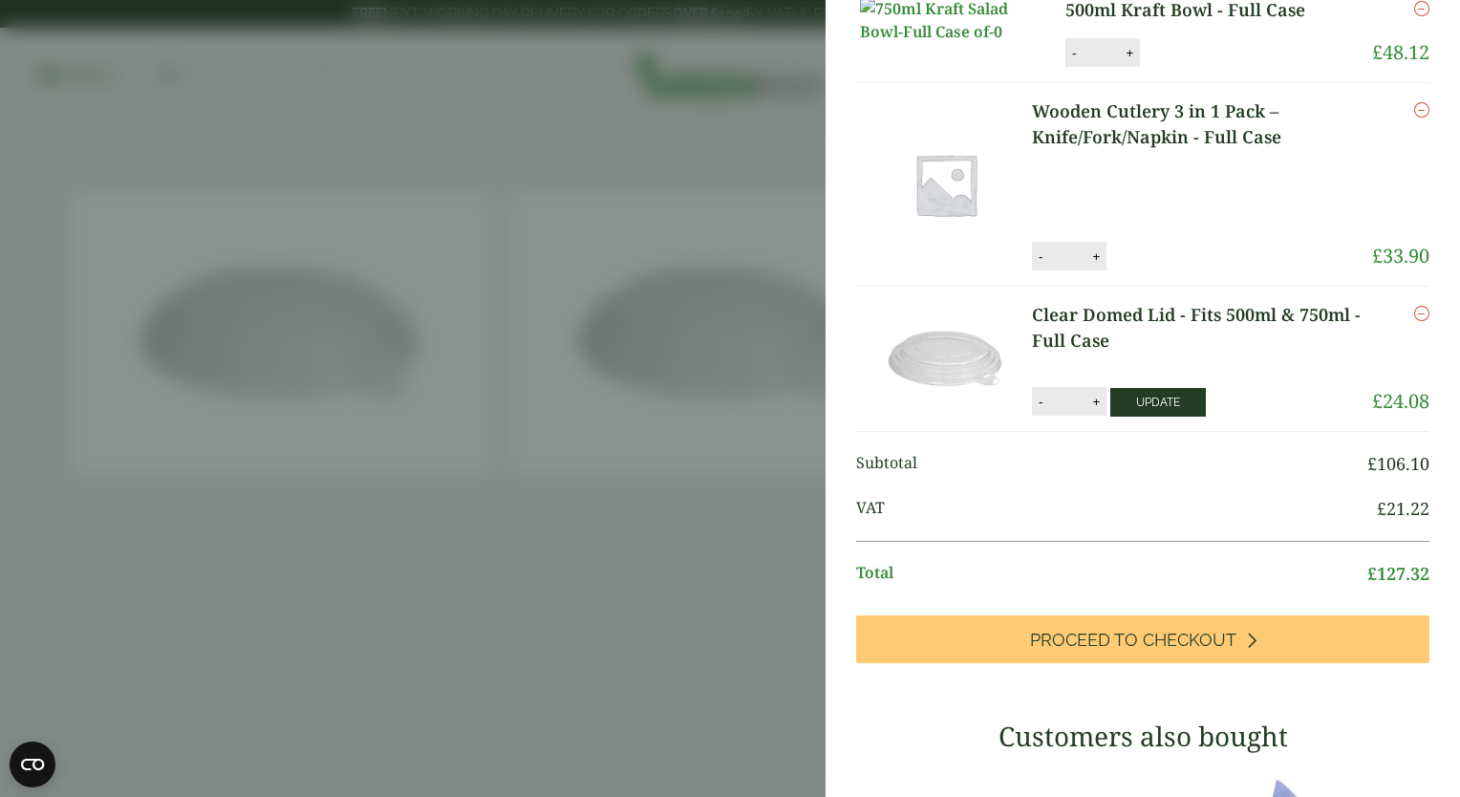
click at [1169, 416] on button "Update" at bounding box center [1158, 402] width 96 height 29
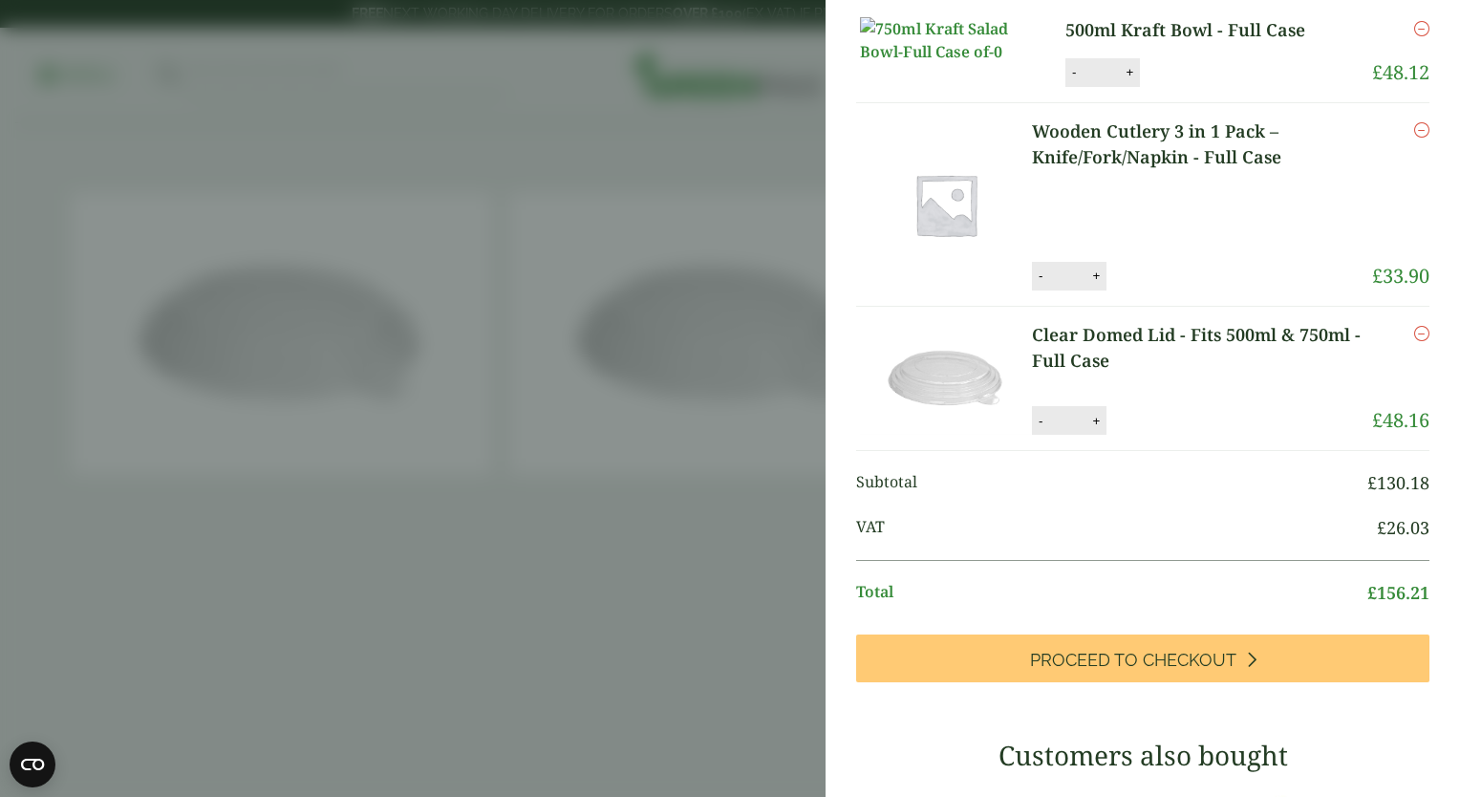
scroll to position [0, 0]
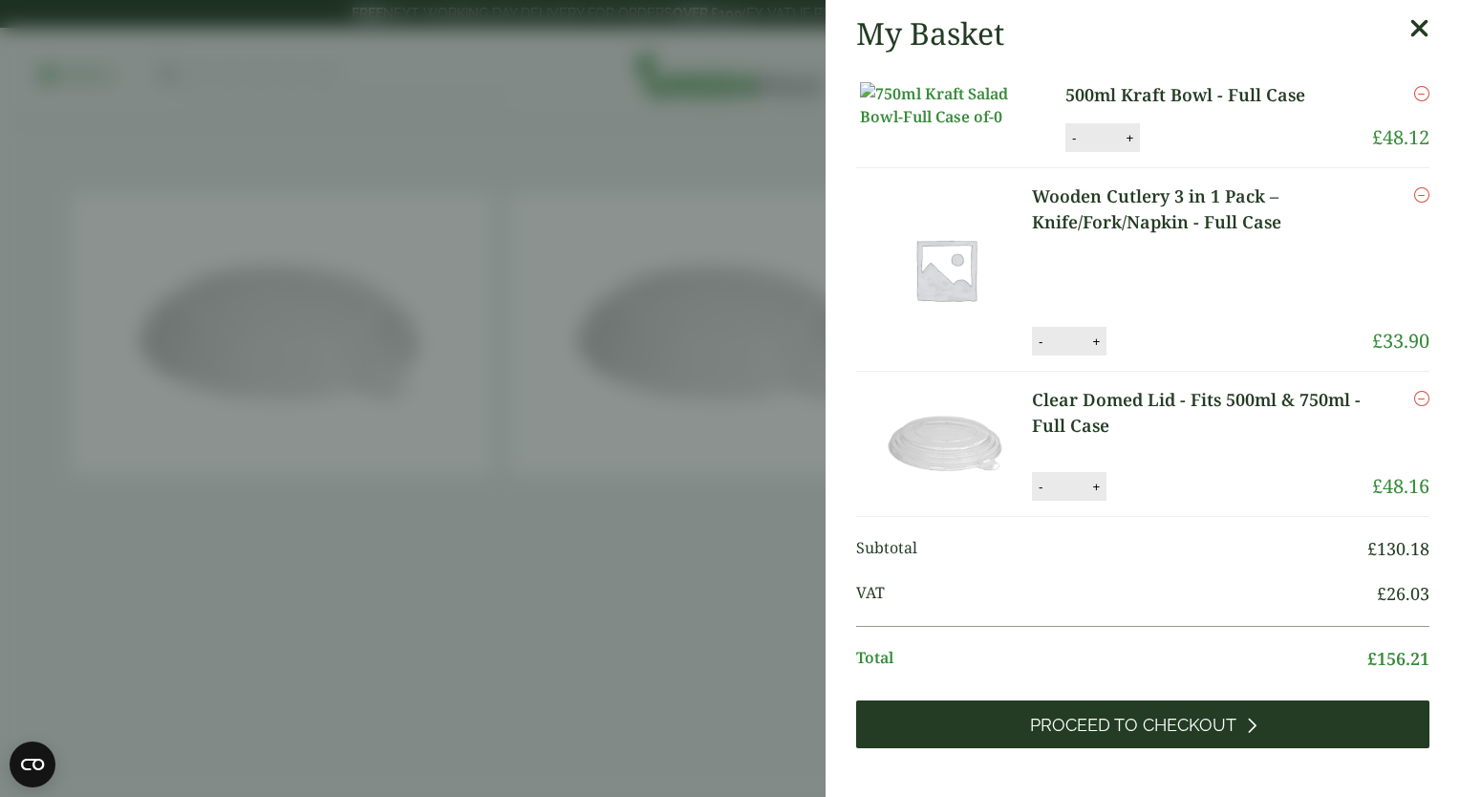
click at [1108, 736] on span "Proceed to Checkout" at bounding box center [1133, 724] width 206 height 21
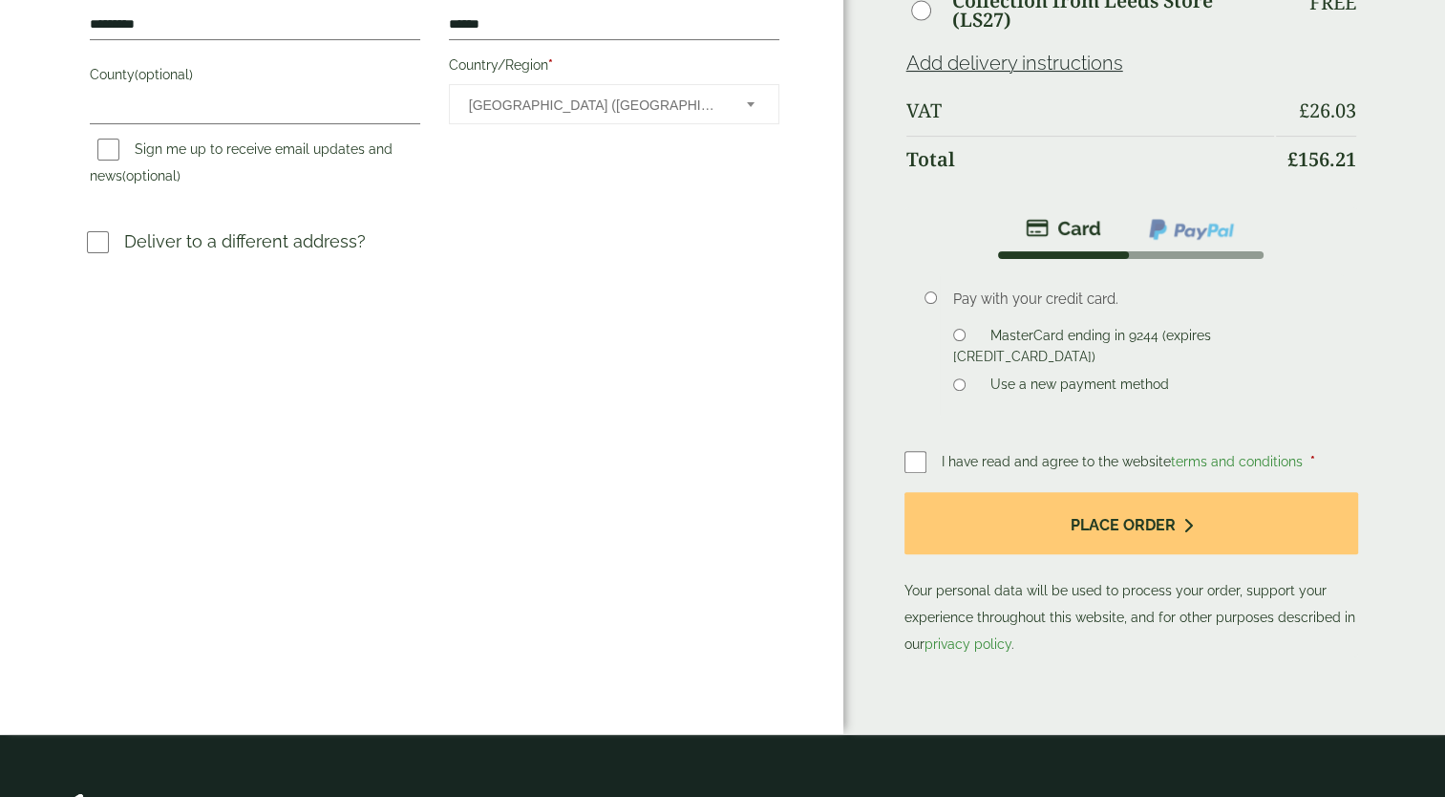
scroll to position [560, 0]
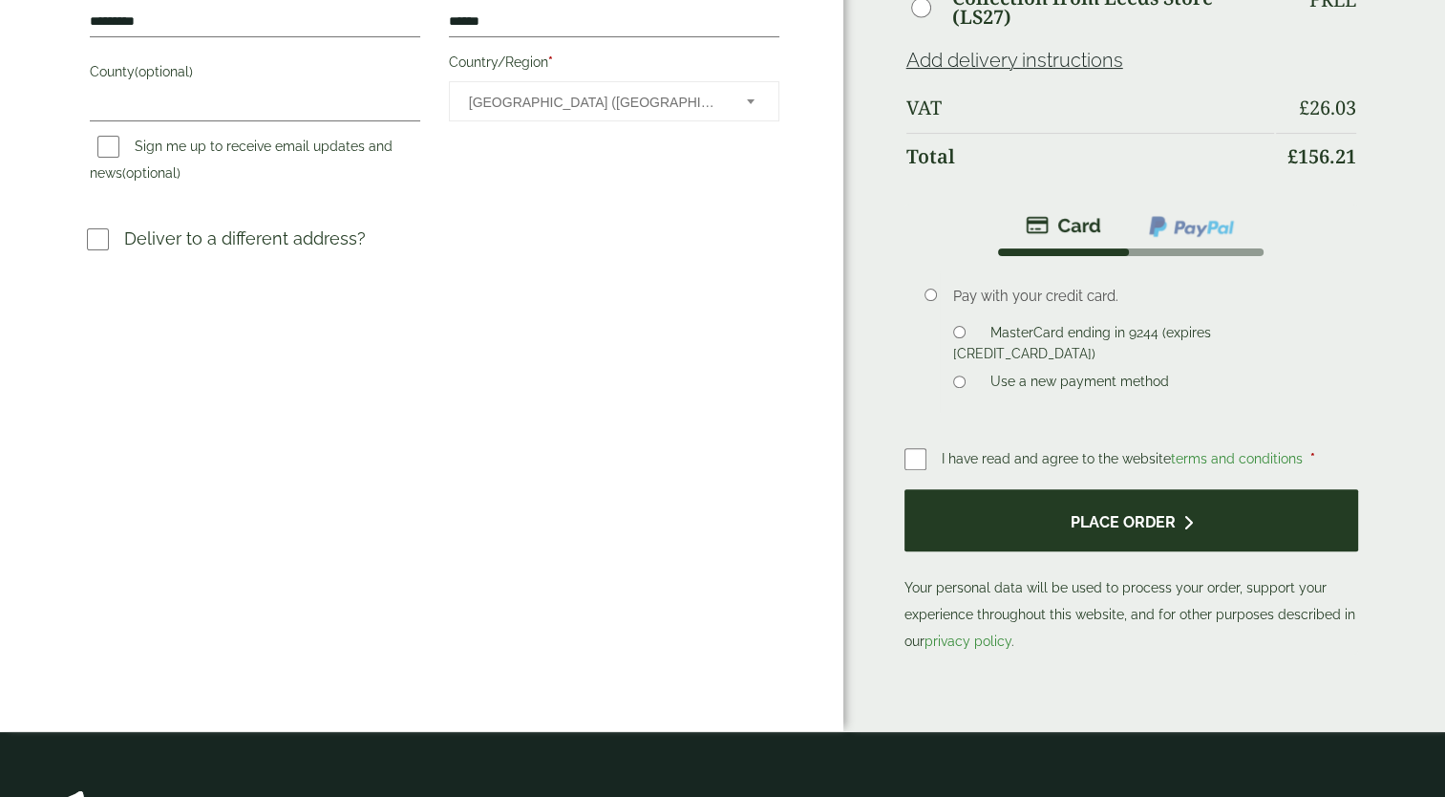
click at [1065, 506] on button "Place order" at bounding box center [1132, 520] width 455 height 62
